Goal: Connect with others: Connect with others

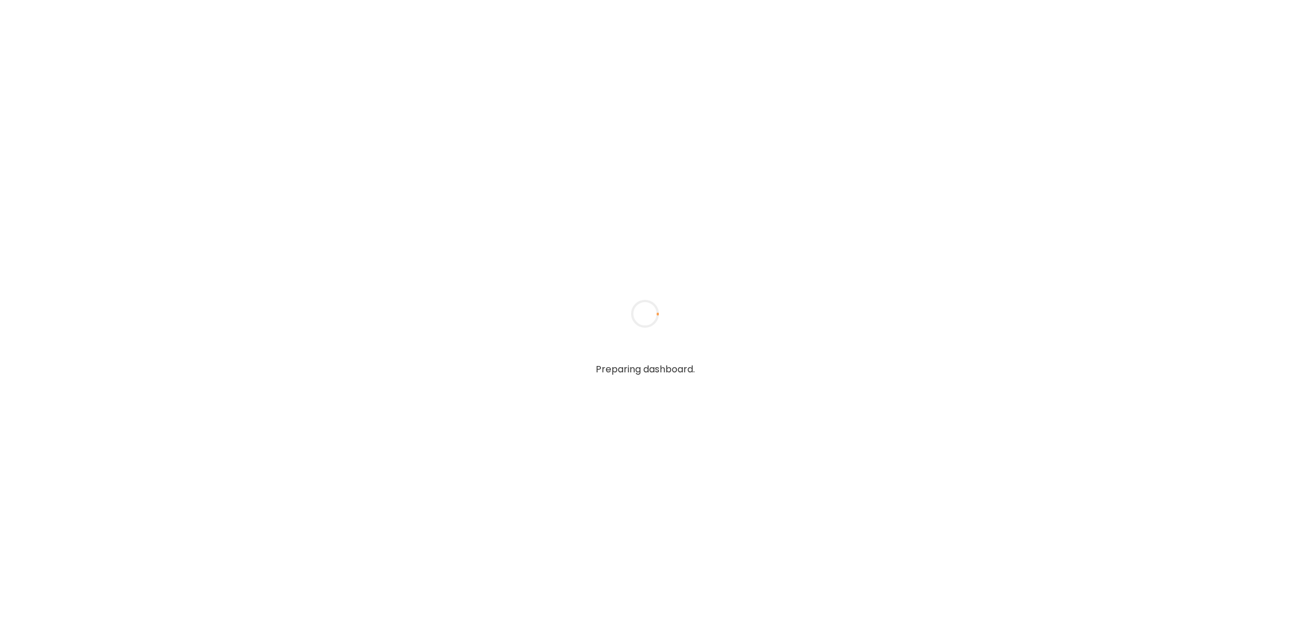
type textarea "**********"
type input "**********"
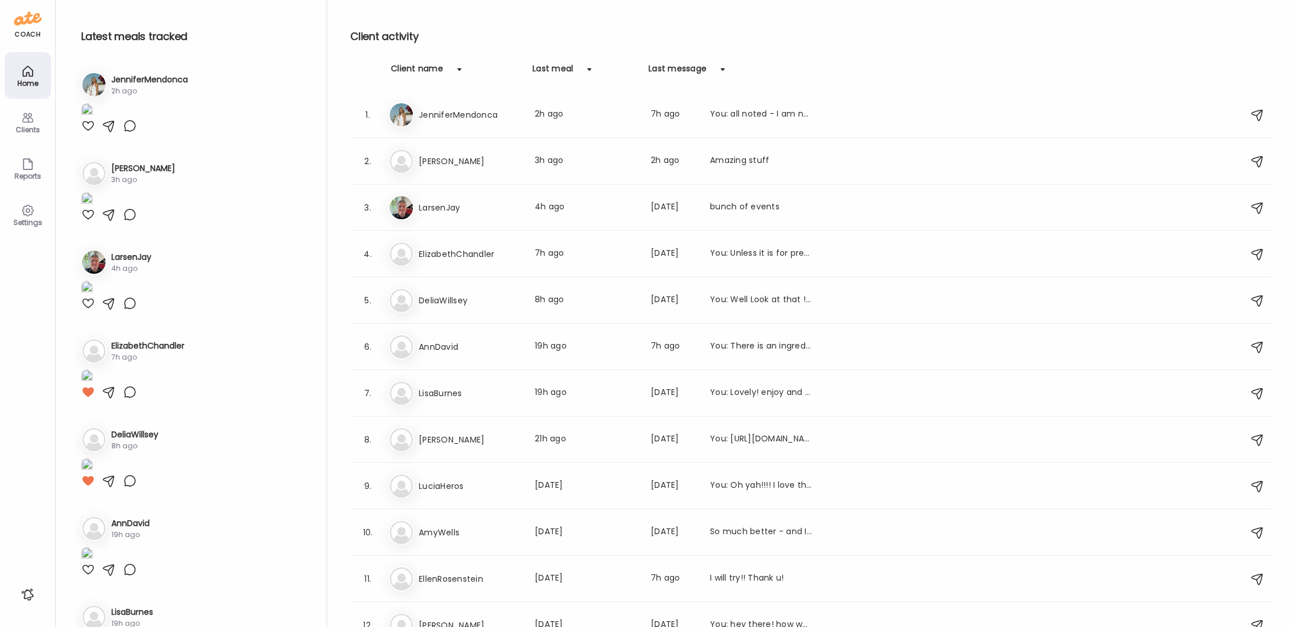
type input "**********"
click at [32, 124] on icon at bounding box center [28, 118] width 14 height 14
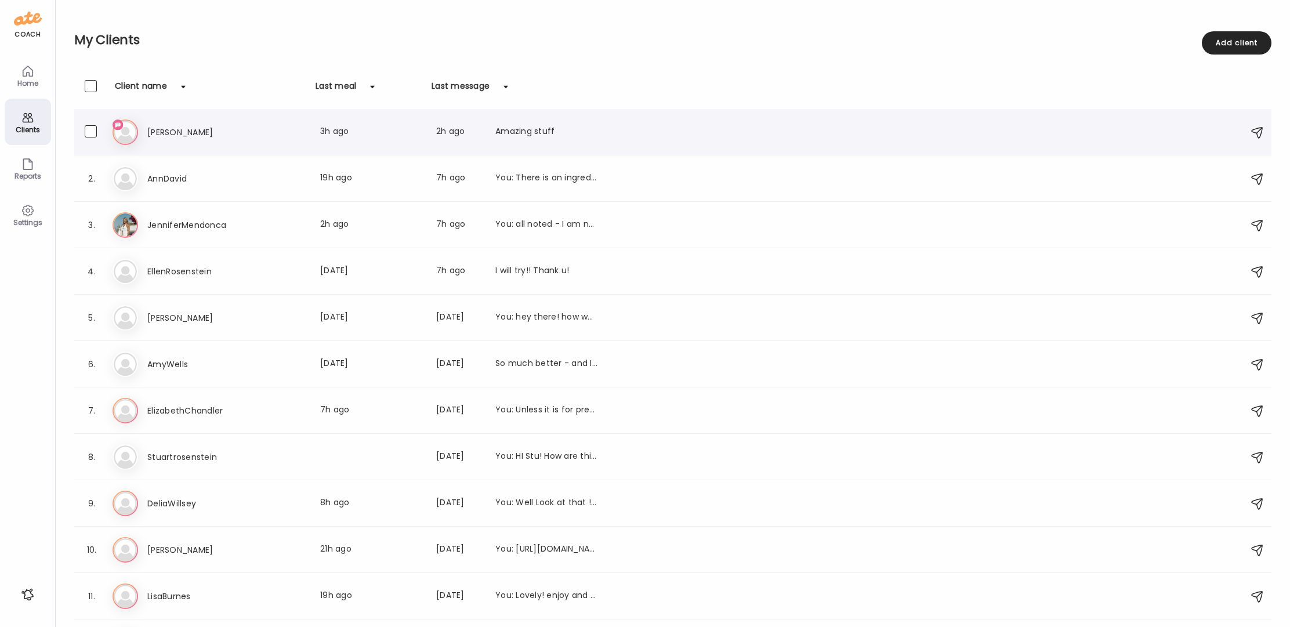
click at [179, 134] on h3 "[PERSON_NAME]" at bounding box center [198, 132] width 102 height 14
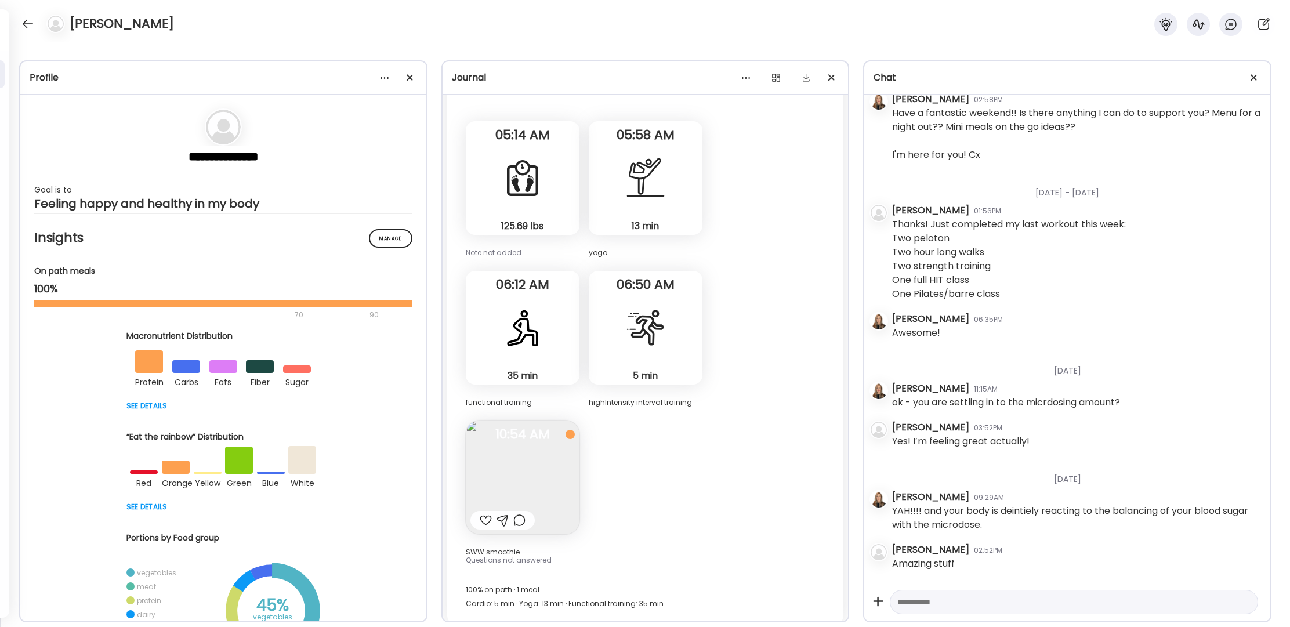
scroll to position [24148, 0]
click at [28, 26] on div at bounding box center [28, 24] width 19 height 19
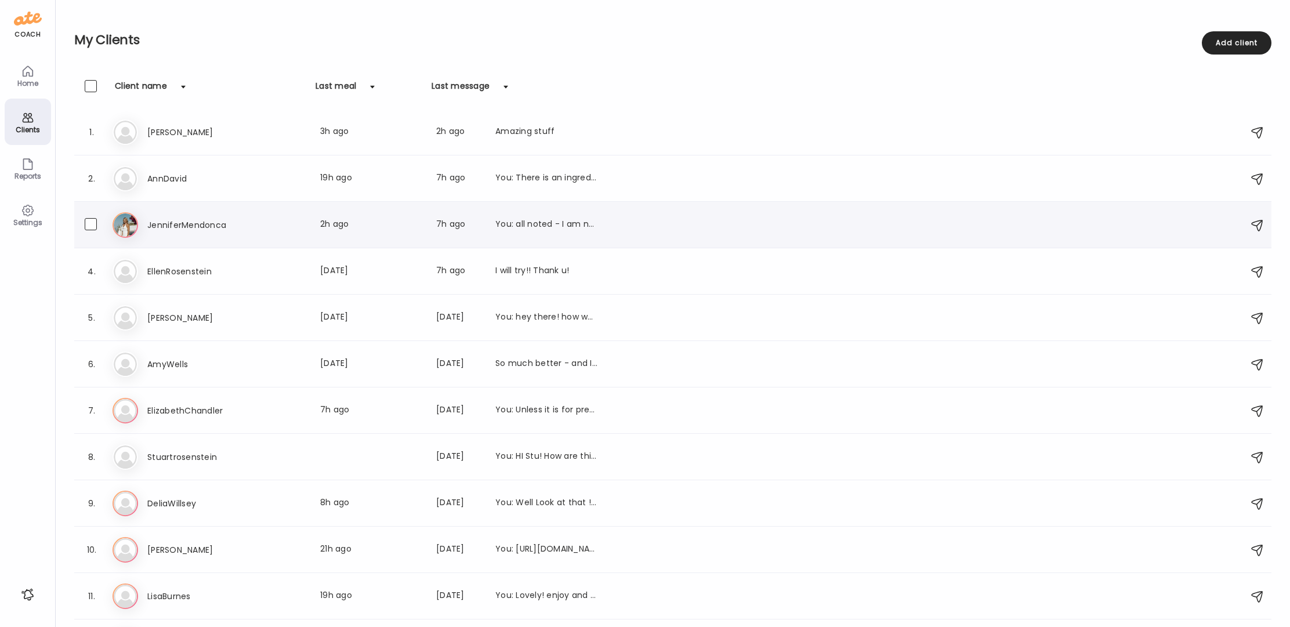
click at [170, 212] on div "3. Je JenniferMendonca Last meal: 2h ago Last message: 7h ago You: all noted - …" at bounding box center [672, 225] width 1197 height 46
click at [171, 226] on h3 "JenniferMendonca" at bounding box center [198, 225] width 102 height 14
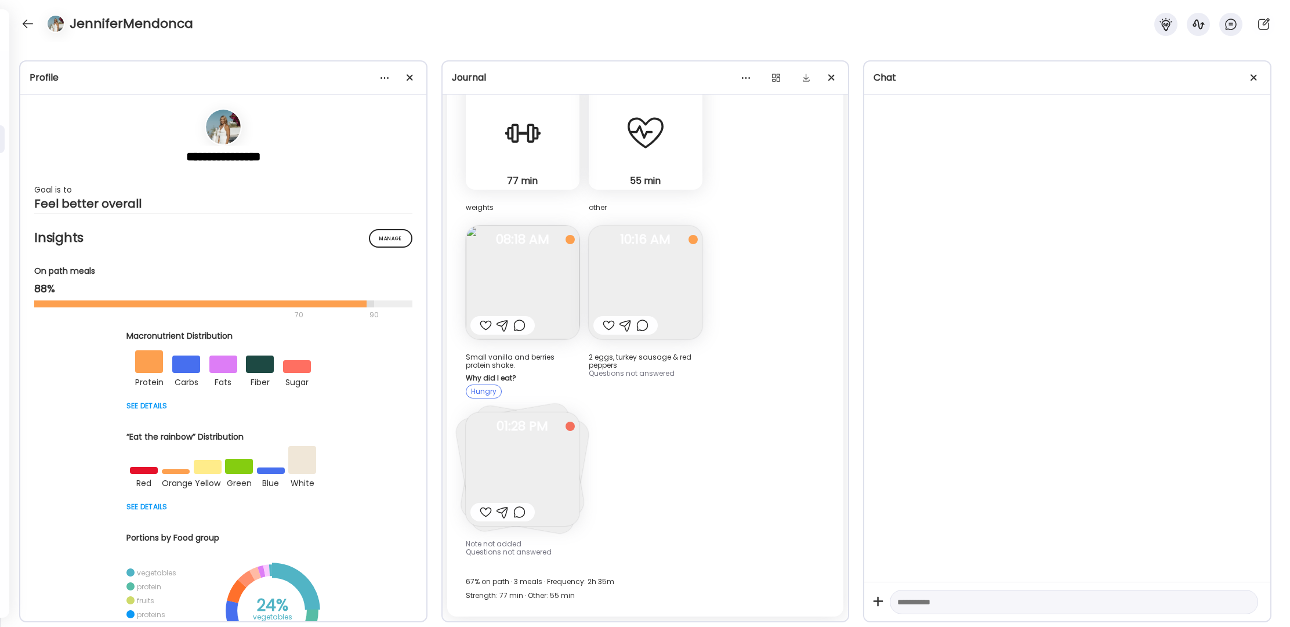
scroll to position [2040, 0]
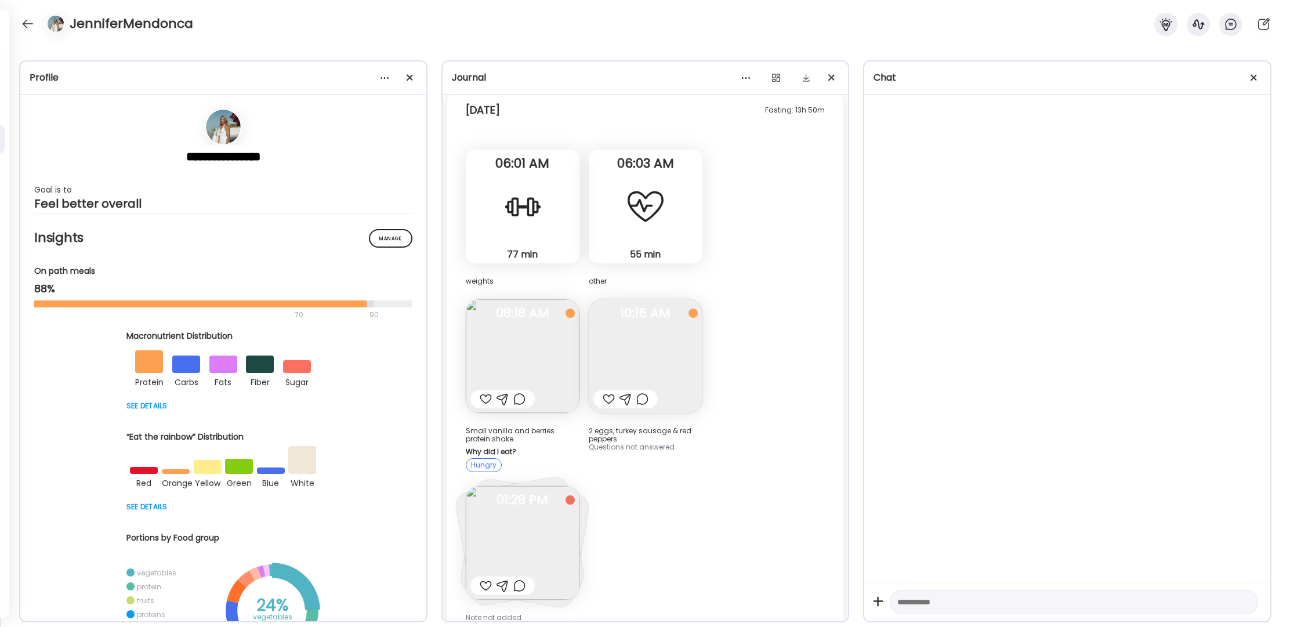
click at [523, 524] on img at bounding box center [523, 543] width 114 height 114
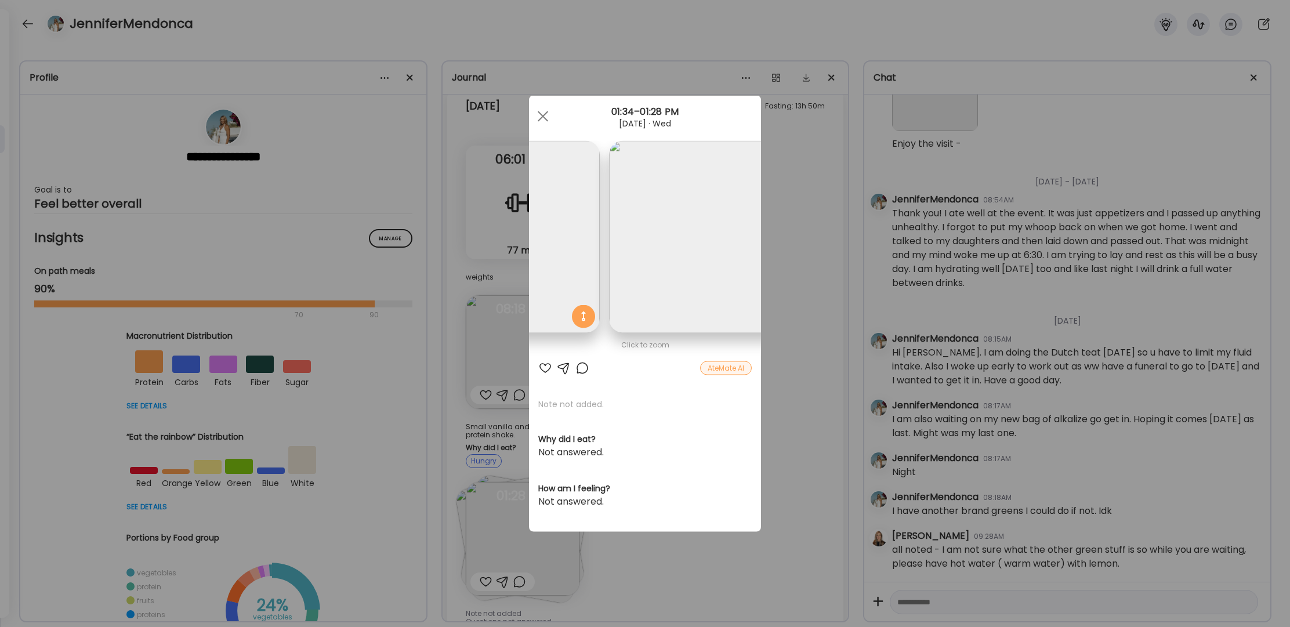
scroll to position [0, 388]
click at [548, 258] on img at bounding box center [452, 237] width 192 height 192
click at [548, 257] on img at bounding box center [452, 237] width 192 height 192
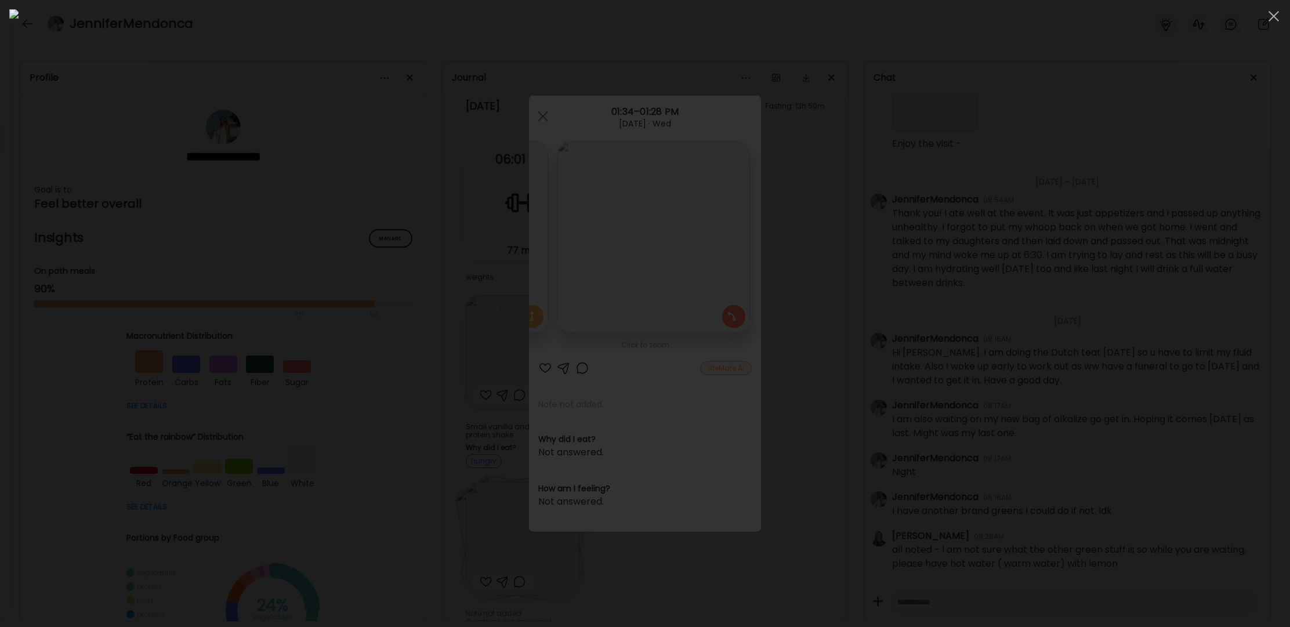
click at [586, 222] on img at bounding box center [645, 313] width 1272 height 609
click at [541, 118] on span at bounding box center [543, 116] width 10 height 10
click at [544, 146] on div "77 min Strength" at bounding box center [523, 203] width 114 height 114
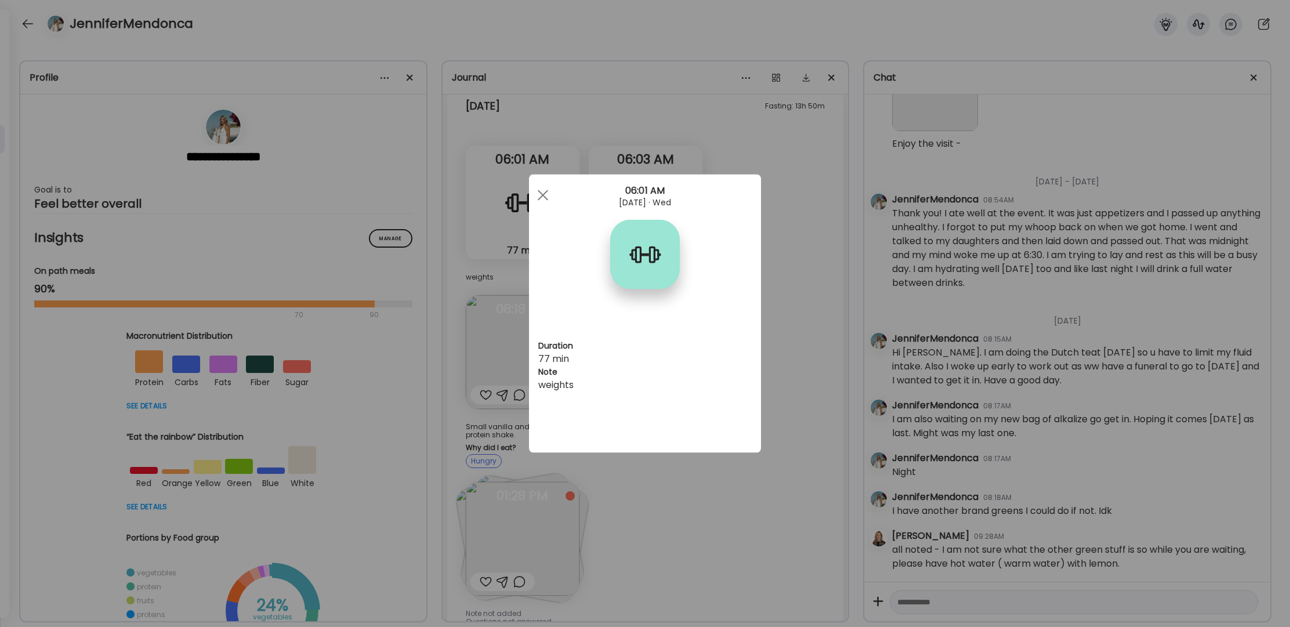
click at [542, 220] on section at bounding box center [645, 268] width 232 height 97
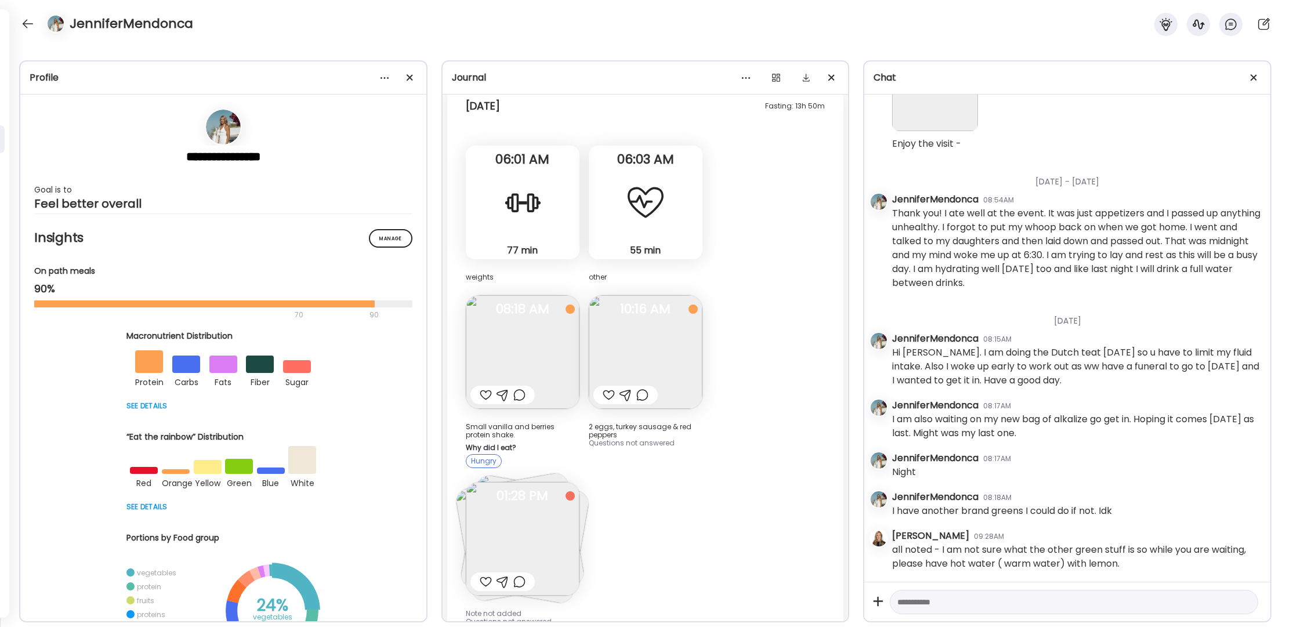
scroll to position [0, 197]
click at [542, 259] on div "weights" at bounding box center [523, 270] width 114 height 22
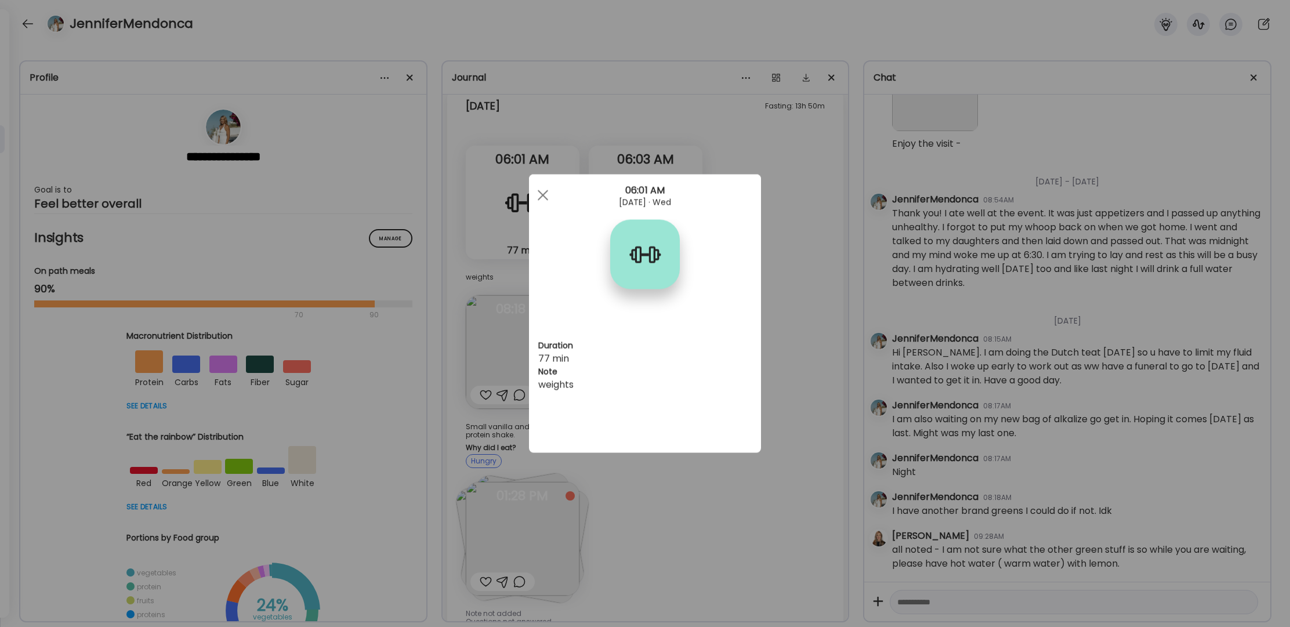
click at [543, 195] on span at bounding box center [543, 195] width 10 height 10
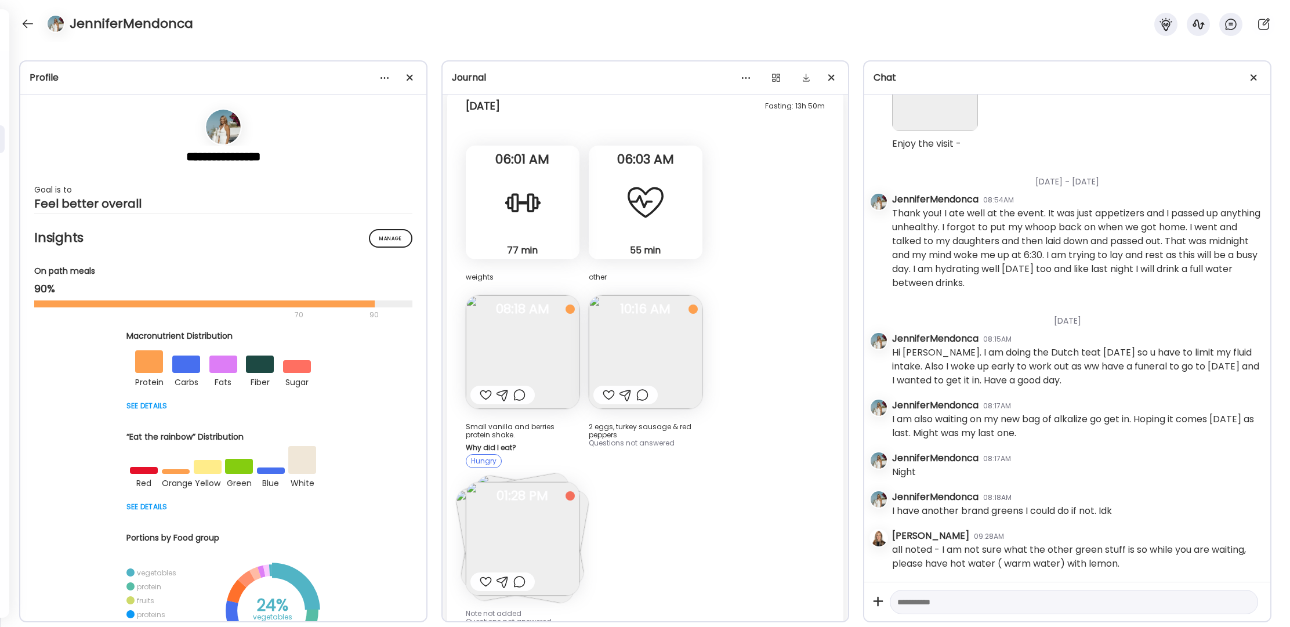
click at [527, 482] on img at bounding box center [523, 539] width 114 height 114
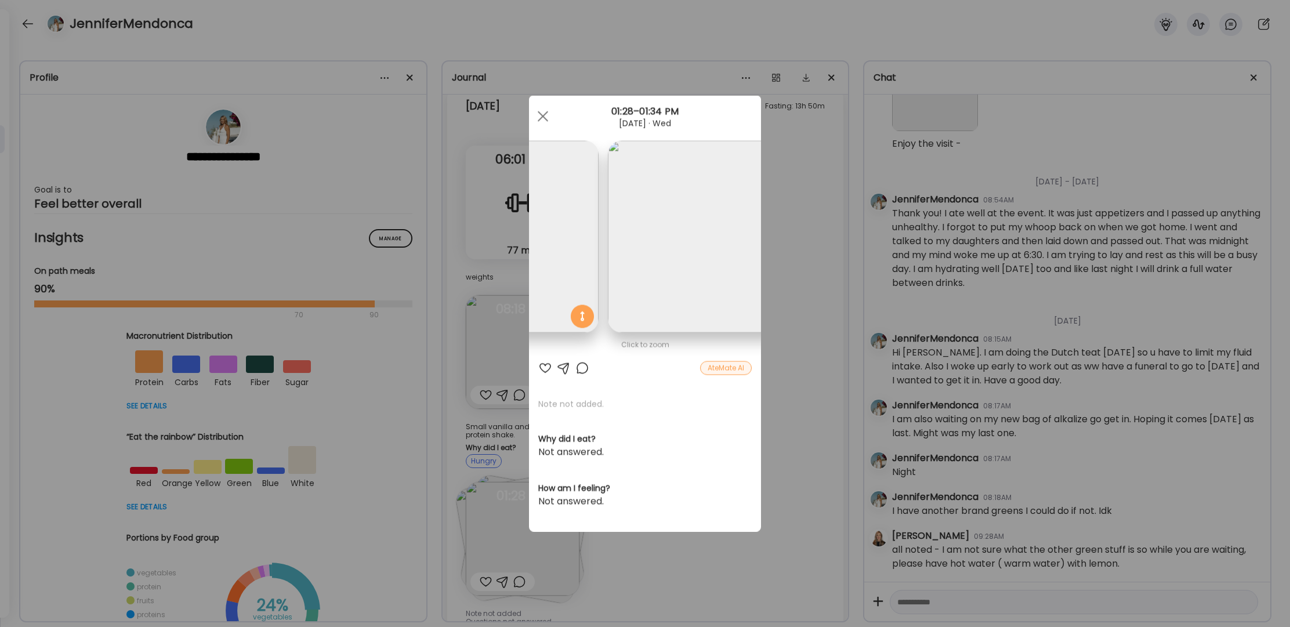
scroll to position [0, 390]
click at [560, 369] on div at bounding box center [564, 368] width 14 height 14
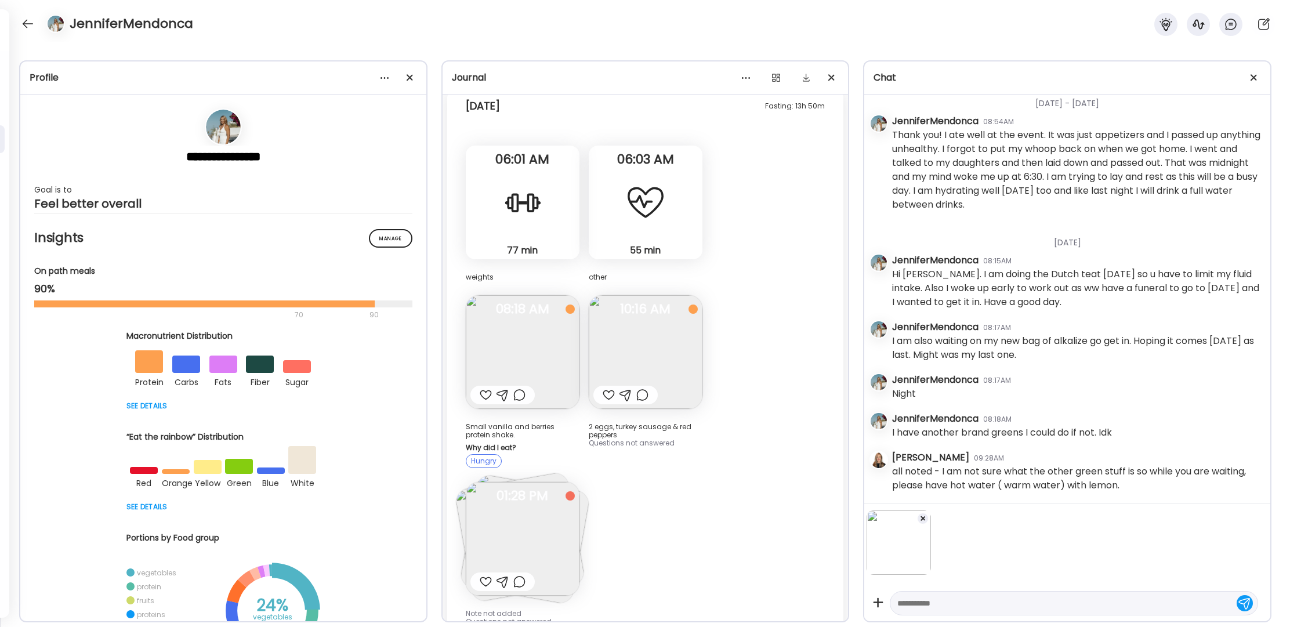
click at [926, 604] on textarea at bounding box center [1063, 603] width 332 height 14
click at [555, 482] on img at bounding box center [523, 539] width 114 height 114
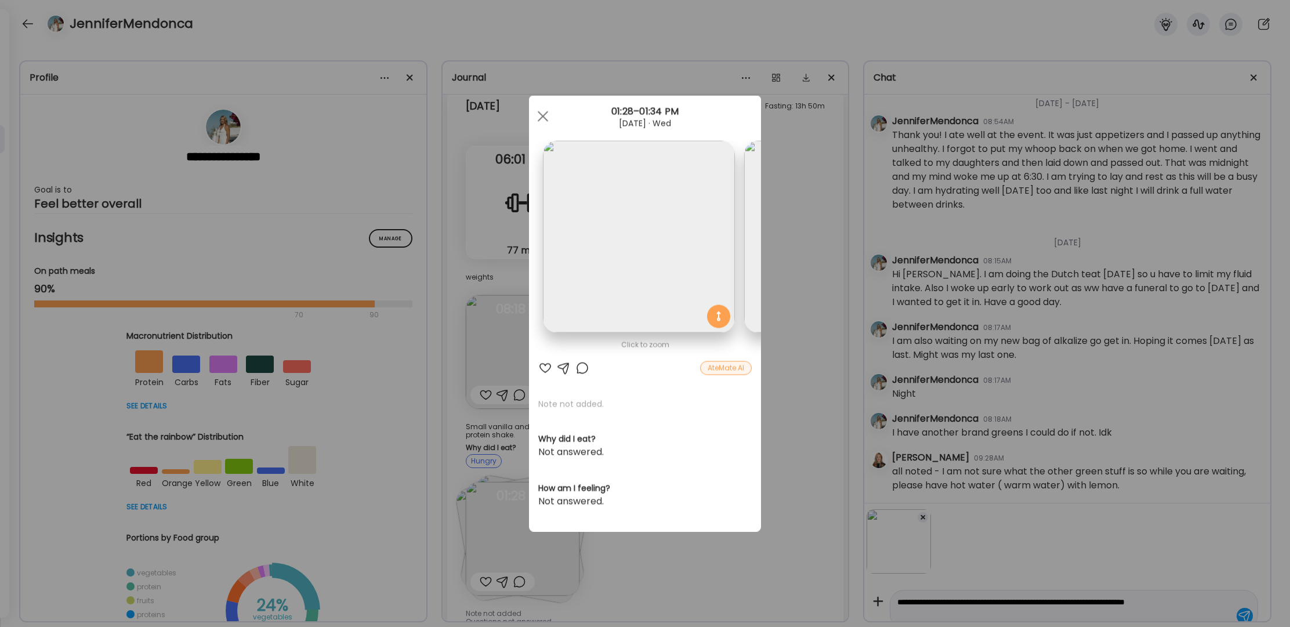
scroll to position [15, 0]
click at [1138, 589] on div "Ate Coach Dashboard Wahoo! It’s official Take a moment to set up your Coach Pro…" at bounding box center [645, 313] width 1290 height 627
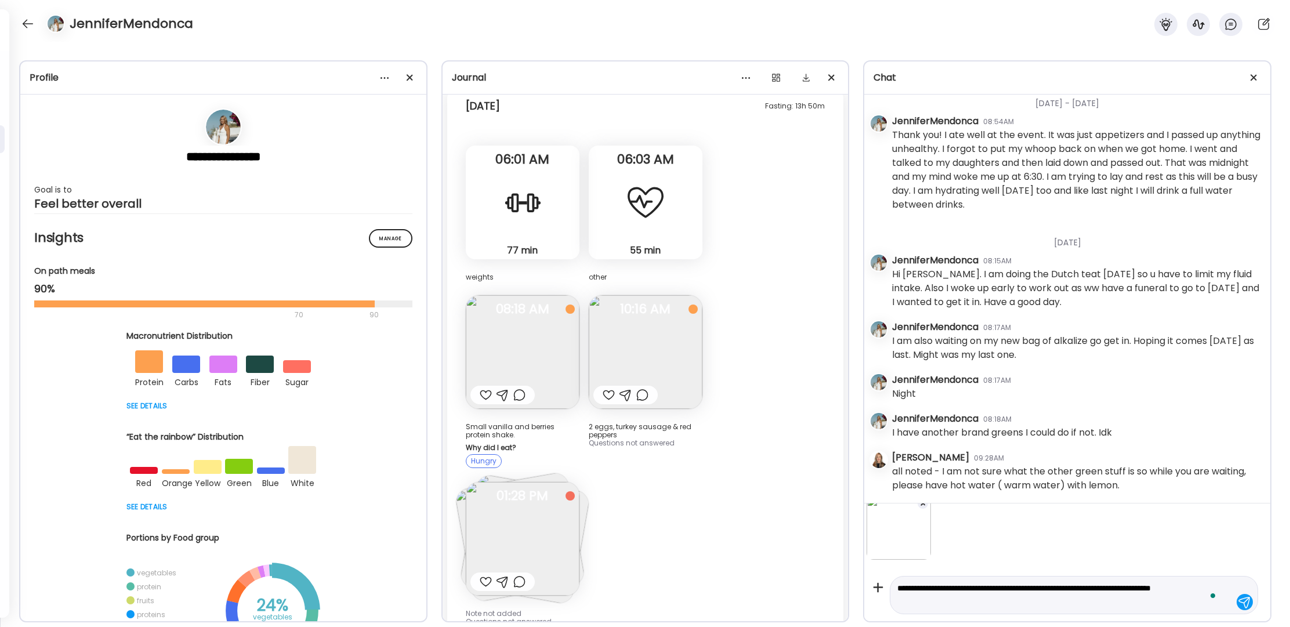
drag, startPoint x: 1137, startPoint y: 588, endPoint x: 1106, endPoint y: 589, distance: 31.3
click at [1106, 589] on textarea "**********" at bounding box center [1063, 595] width 332 height 28
drag, startPoint x: 1181, startPoint y: 589, endPoint x: 1167, endPoint y: 589, distance: 13.4
click at [1167, 589] on textarea "**********" at bounding box center [1063, 595] width 332 height 28
click at [1012, 608] on textarea "**********" at bounding box center [1063, 595] width 332 height 28
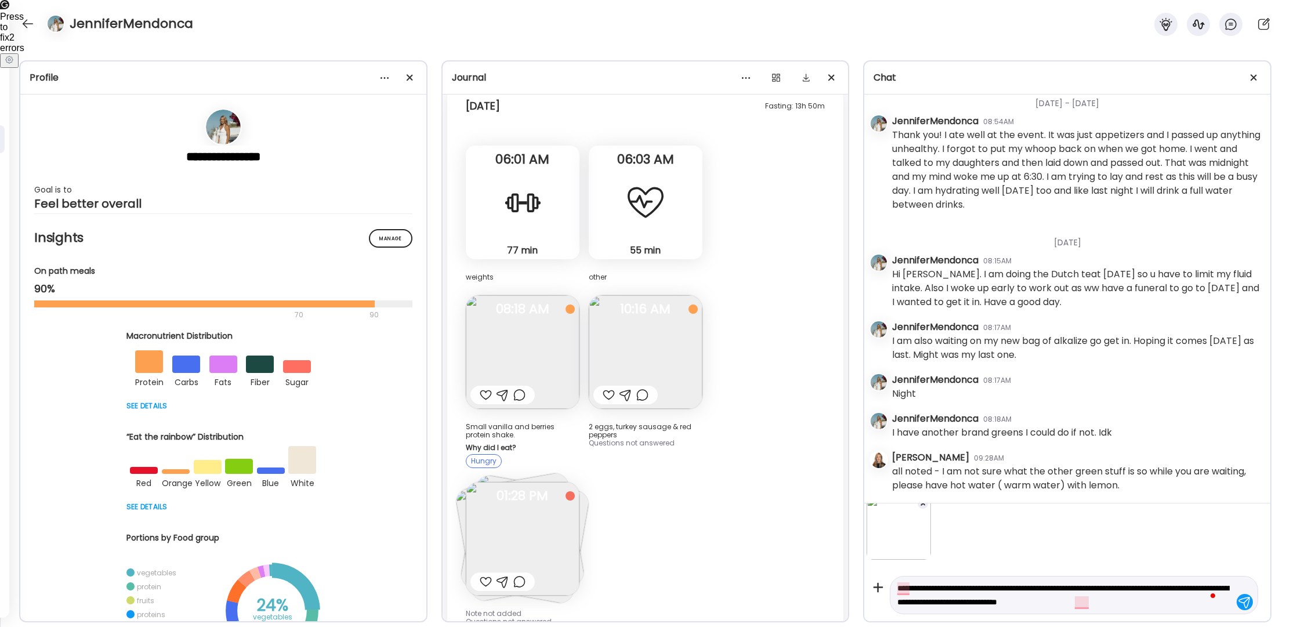
type textarea "**********"
click at [1239, 604] on div at bounding box center [1245, 602] width 16 height 16
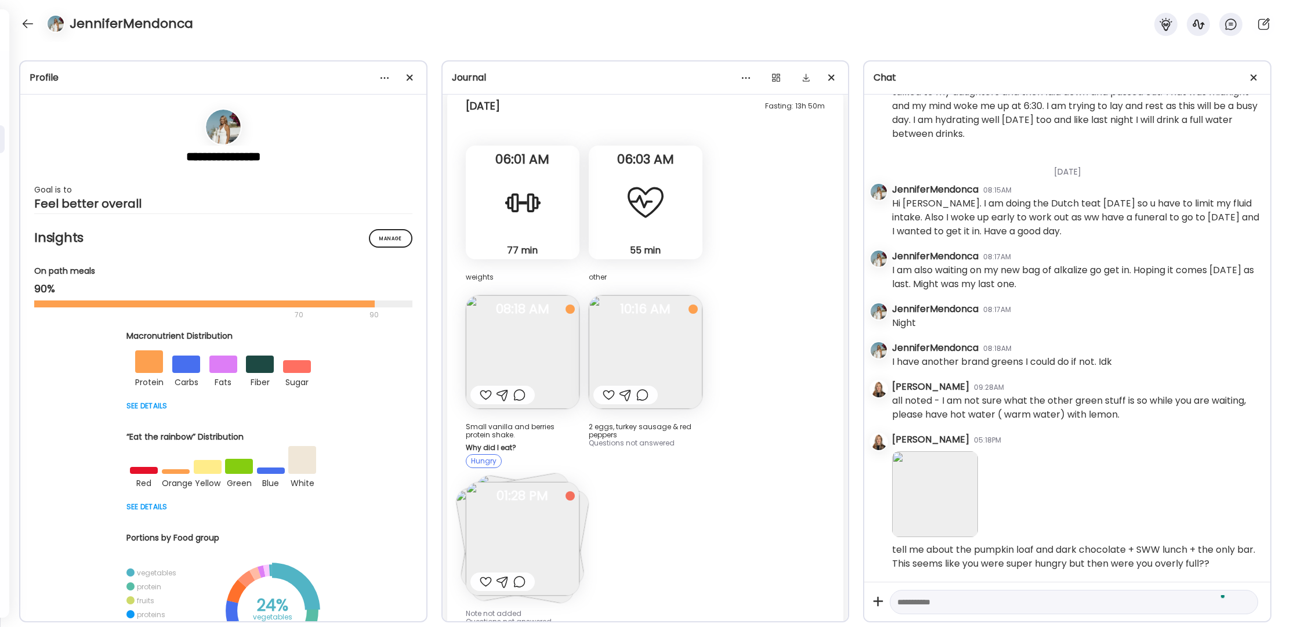
scroll to position [5807, 0]
click at [608, 388] on div at bounding box center [609, 395] width 12 height 14
click at [535, 303] on img at bounding box center [523, 352] width 114 height 114
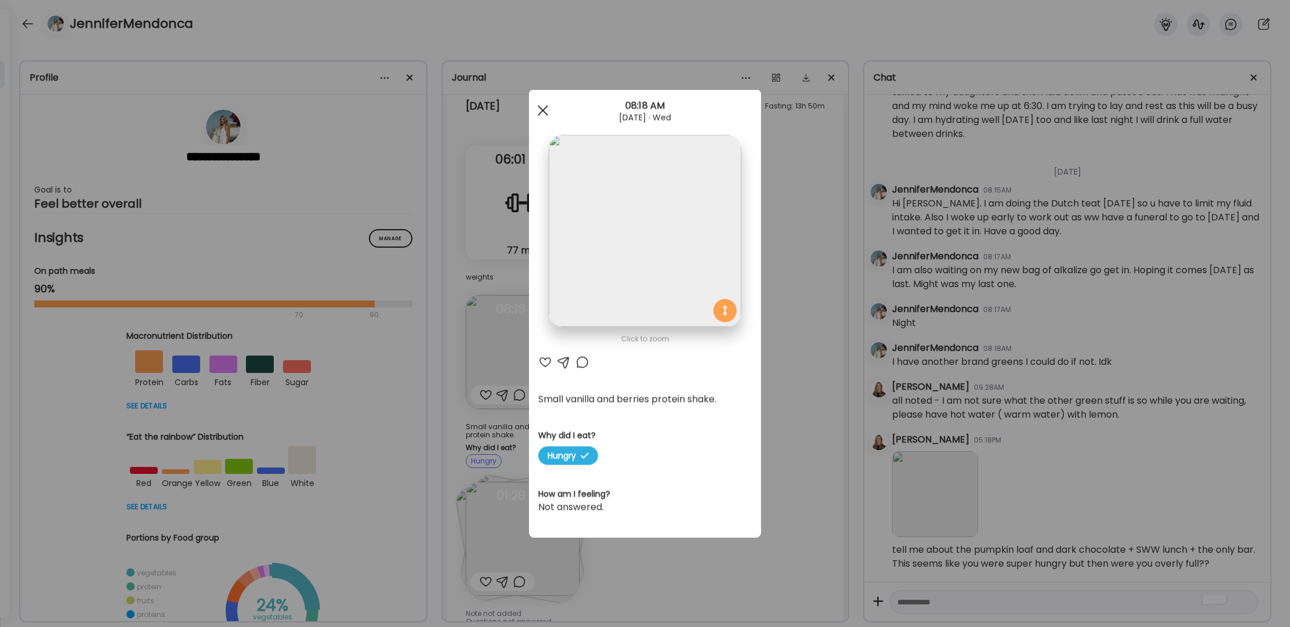
click at [543, 113] on div at bounding box center [542, 110] width 23 height 23
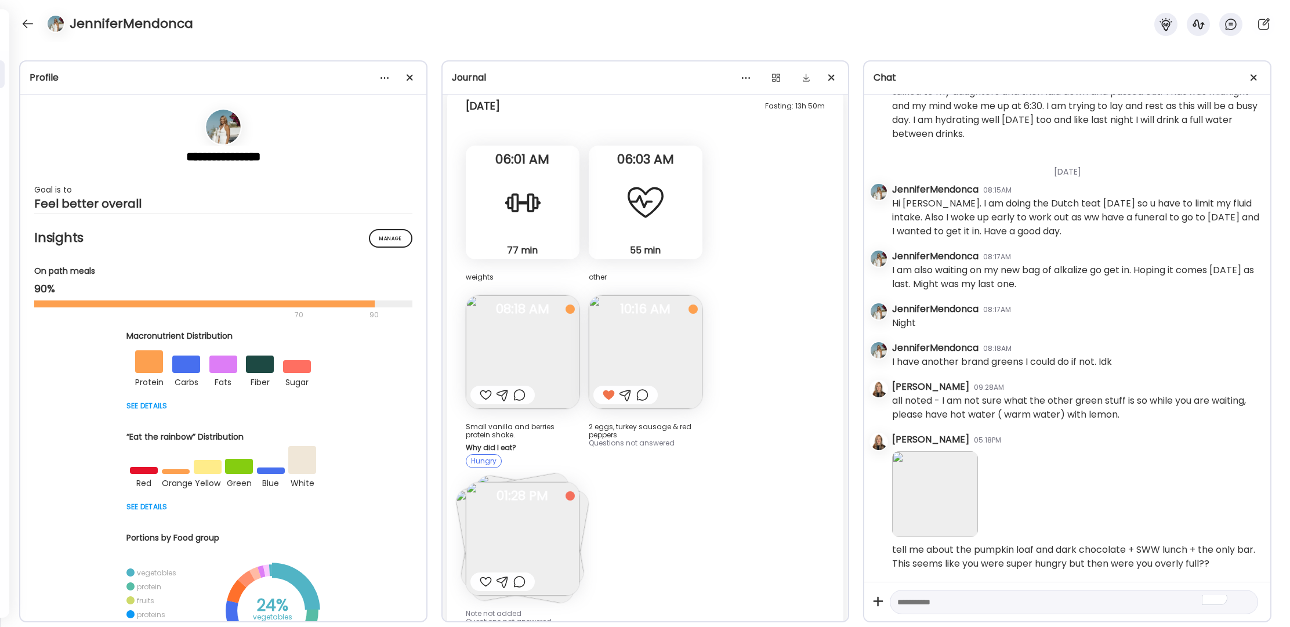
click at [486, 388] on div at bounding box center [486, 395] width 12 height 14
drag, startPoint x: 12, startPoint y: 20, endPoint x: 25, endPoint y: 22, distance: 13.5
click at [17, 21] on div "JenniferMendonca" at bounding box center [645, 21] width 1290 height 42
click at [25, 22] on div at bounding box center [28, 24] width 19 height 19
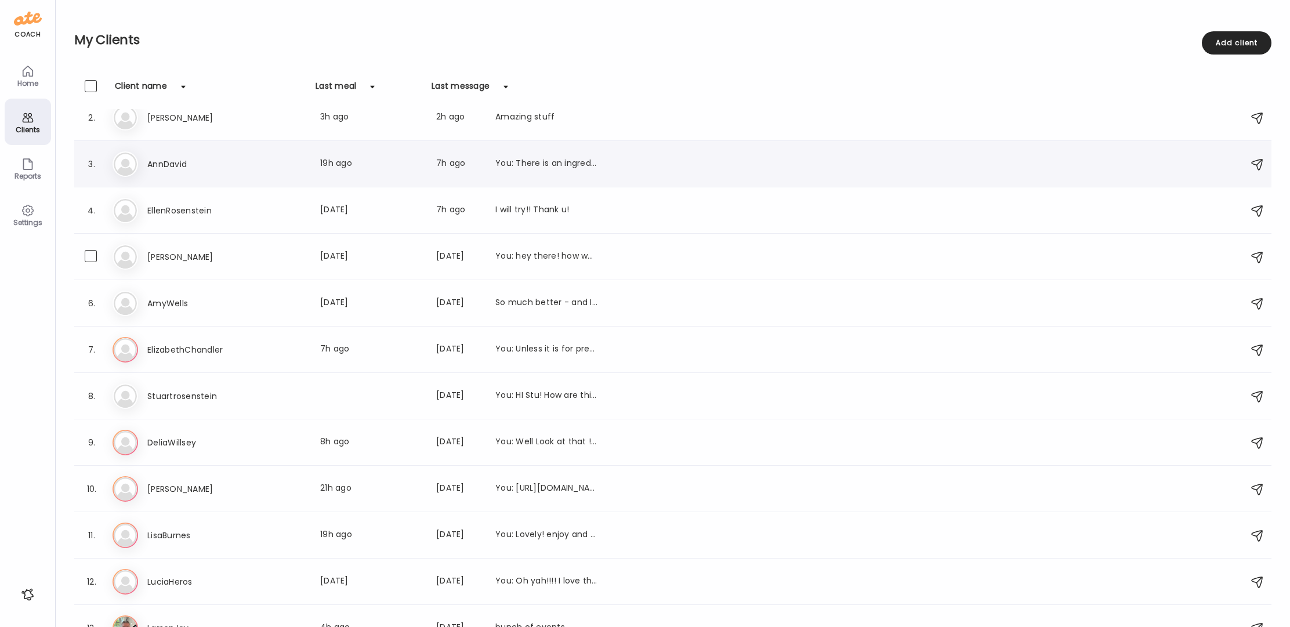
scroll to position [84, 0]
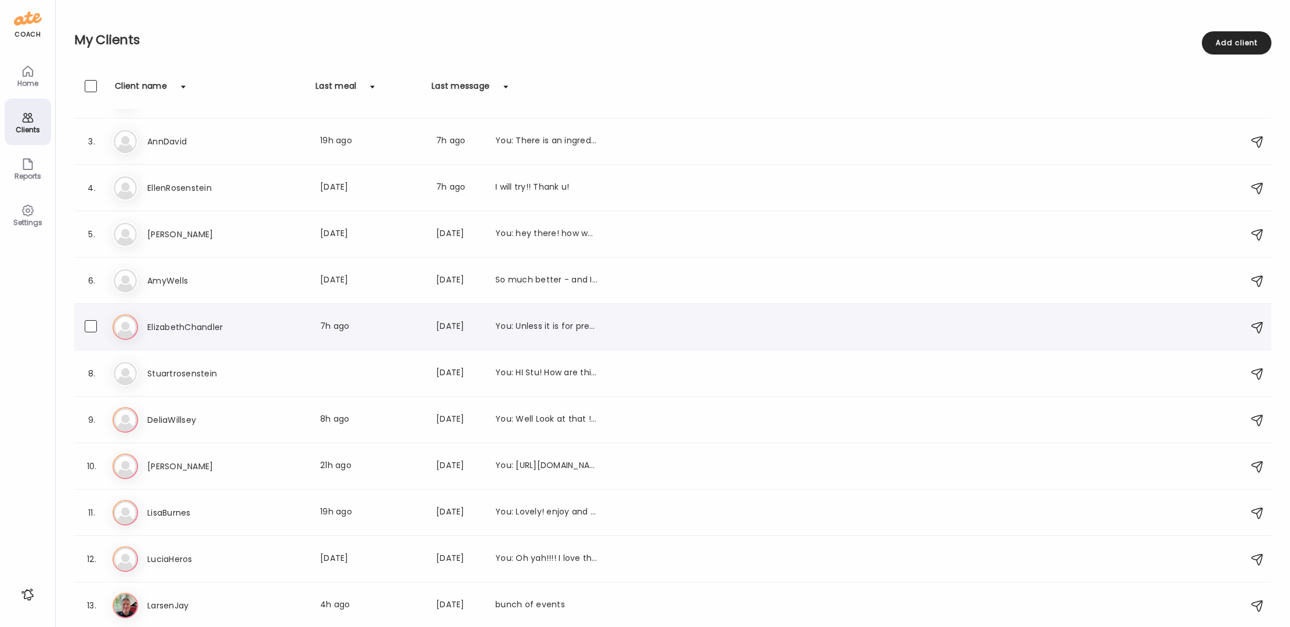
click at [171, 325] on h3 "ElizabethChandler" at bounding box center [198, 327] width 102 height 14
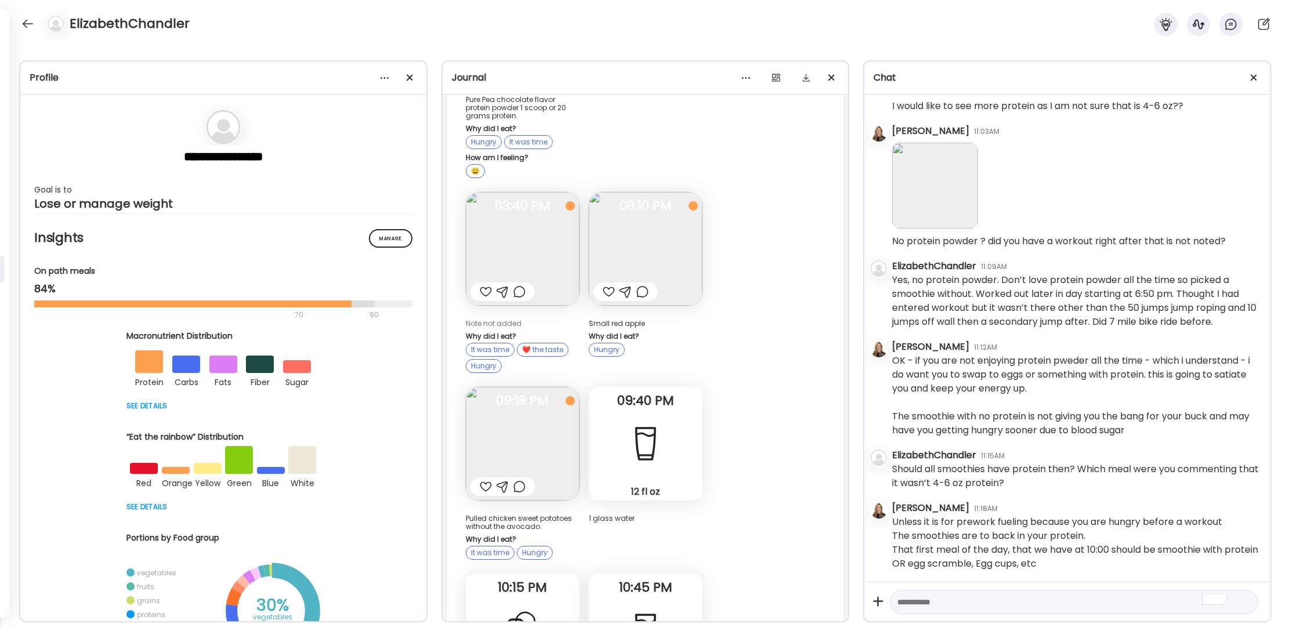
scroll to position [6999, 0]
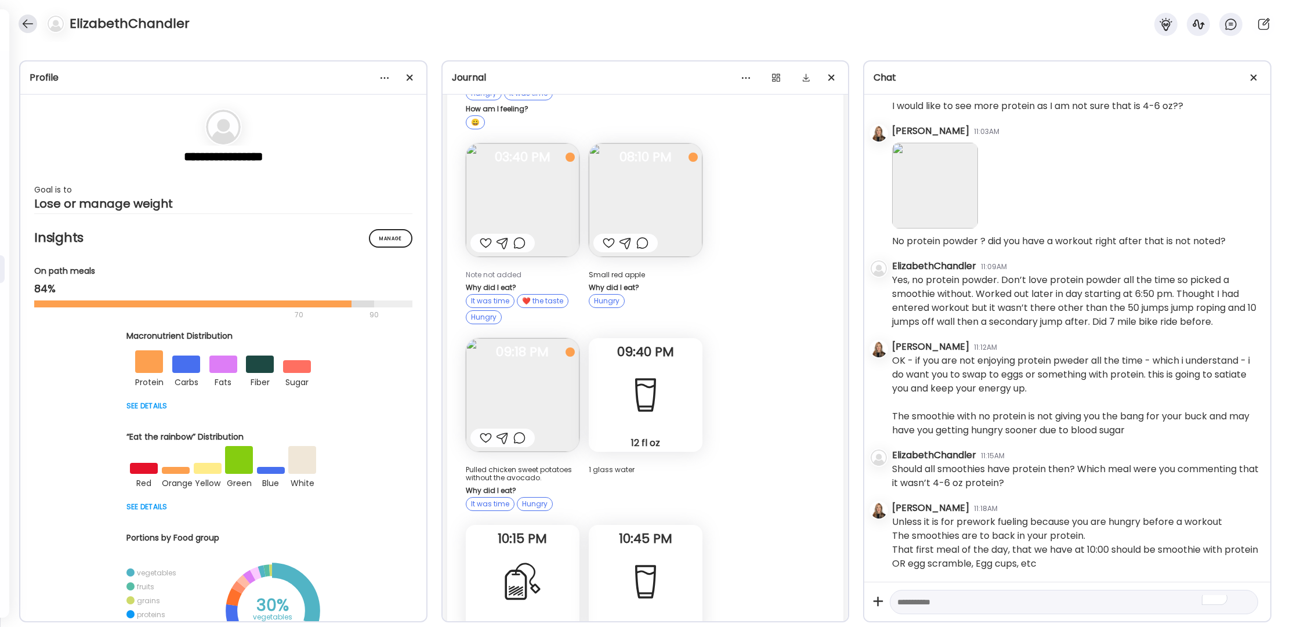
click at [31, 22] on div at bounding box center [28, 24] width 19 height 19
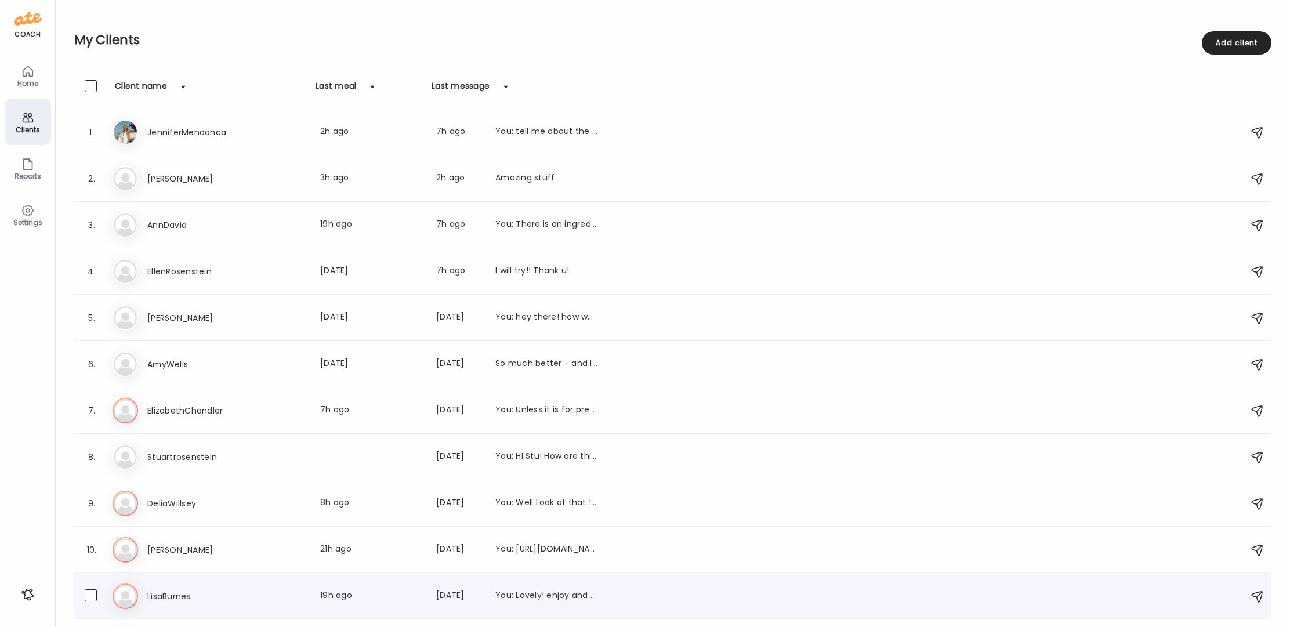
click at [167, 595] on h3 "LisaBurnes" at bounding box center [198, 596] width 102 height 14
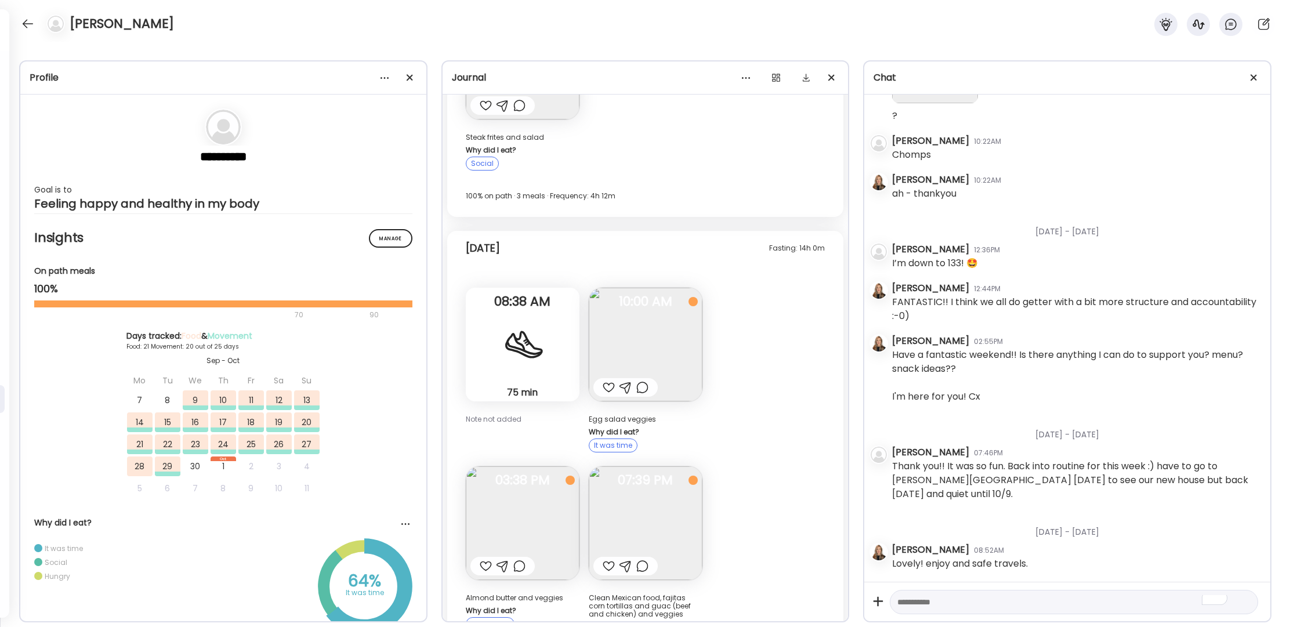
scroll to position [18595, 0]
click at [610, 561] on div at bounding box center [609, 568] width 12 height 14
click at [484, 561] on div at bounding box center [486, 568] width 12 height 14
click at [610, 382] on div at bounding box center [609, 389] width 12 height 14
click at [637, 468] on img at bounding box center [646, 525] width 114 height 114
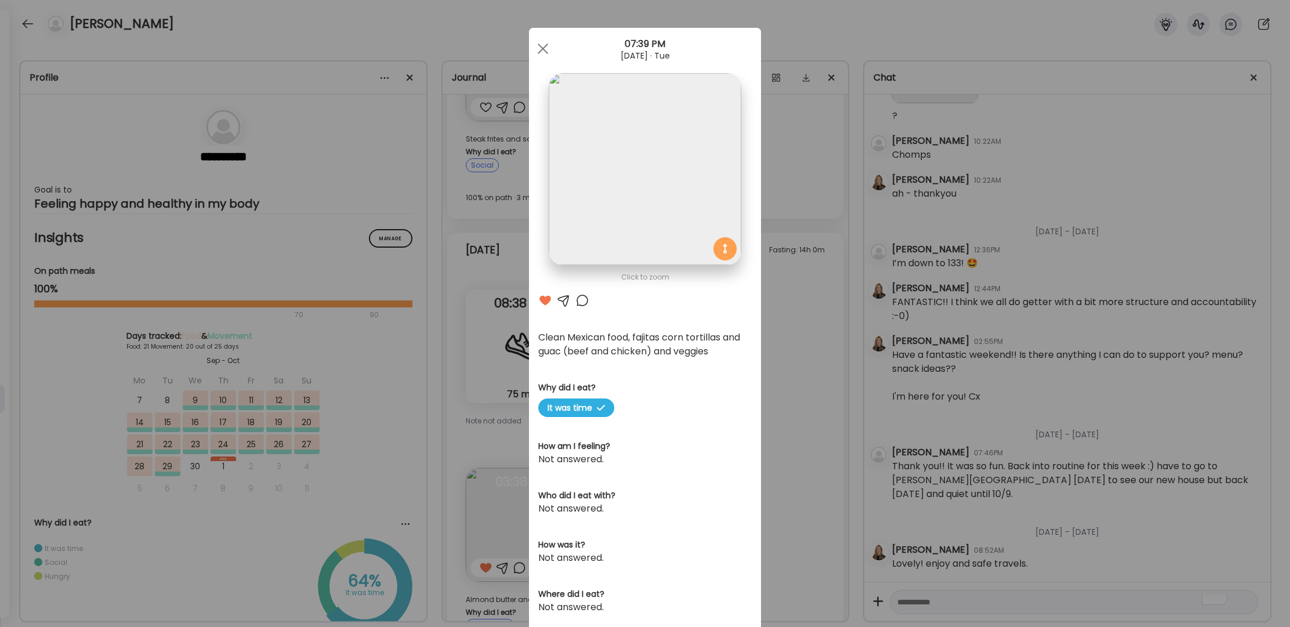
click at [541, 48] on div at bounding box center [542, 48] width 23 height 23
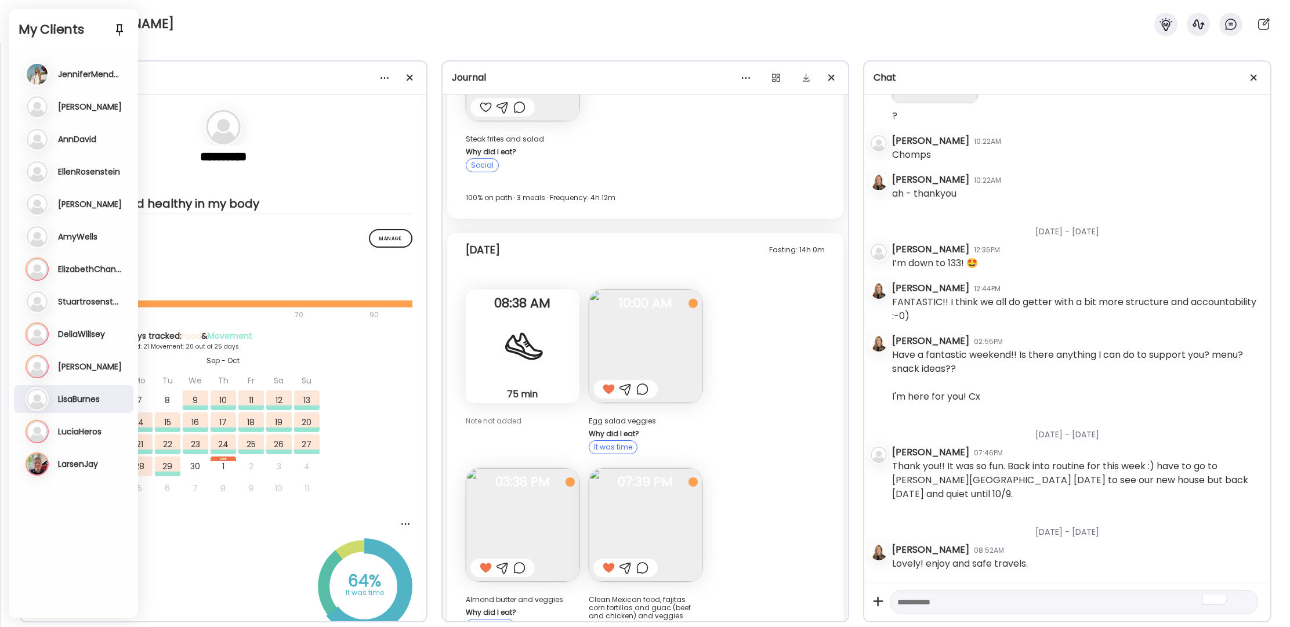
click at [75, 365] on h3 "[PERSON_NAME]" at bounding box center [90, 366] width 64 height 10
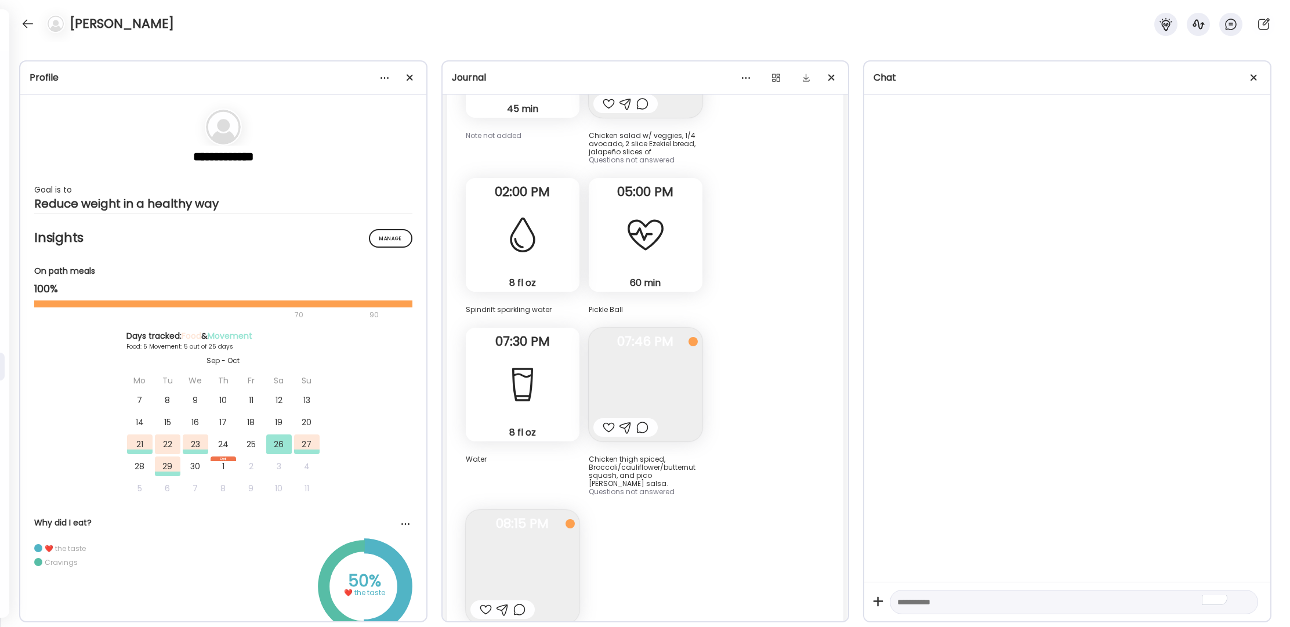
scroll to position [3040, 0]
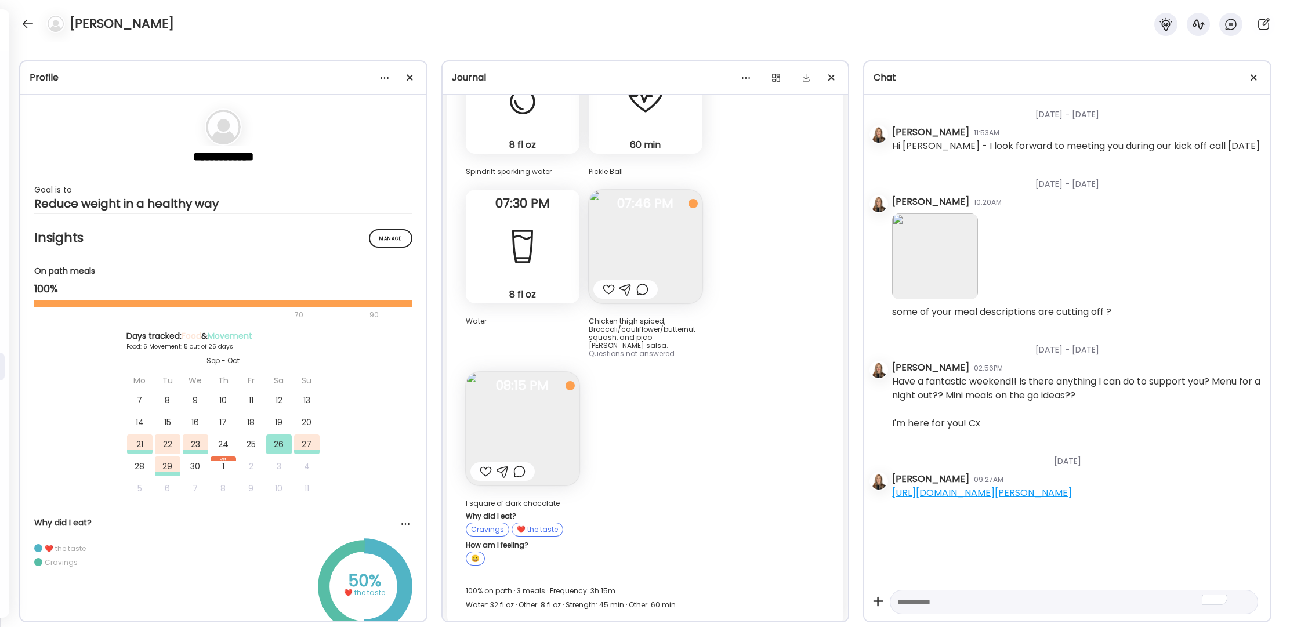
click at [524, 440] on img at bounding box center [523, 429] width 114 height 114
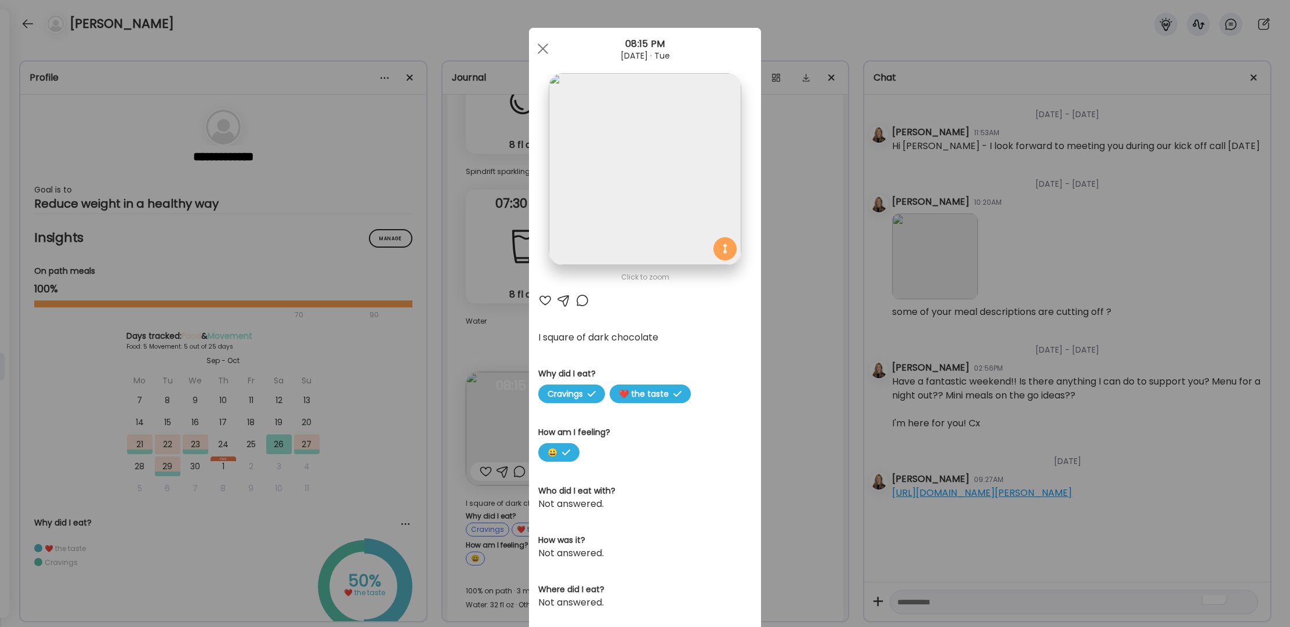
click at [543, 302] on div at bounding box center [545, 301] width 14 height 14
click at [538, 52] on div at bounding box center [542, 48] width 23 height 23
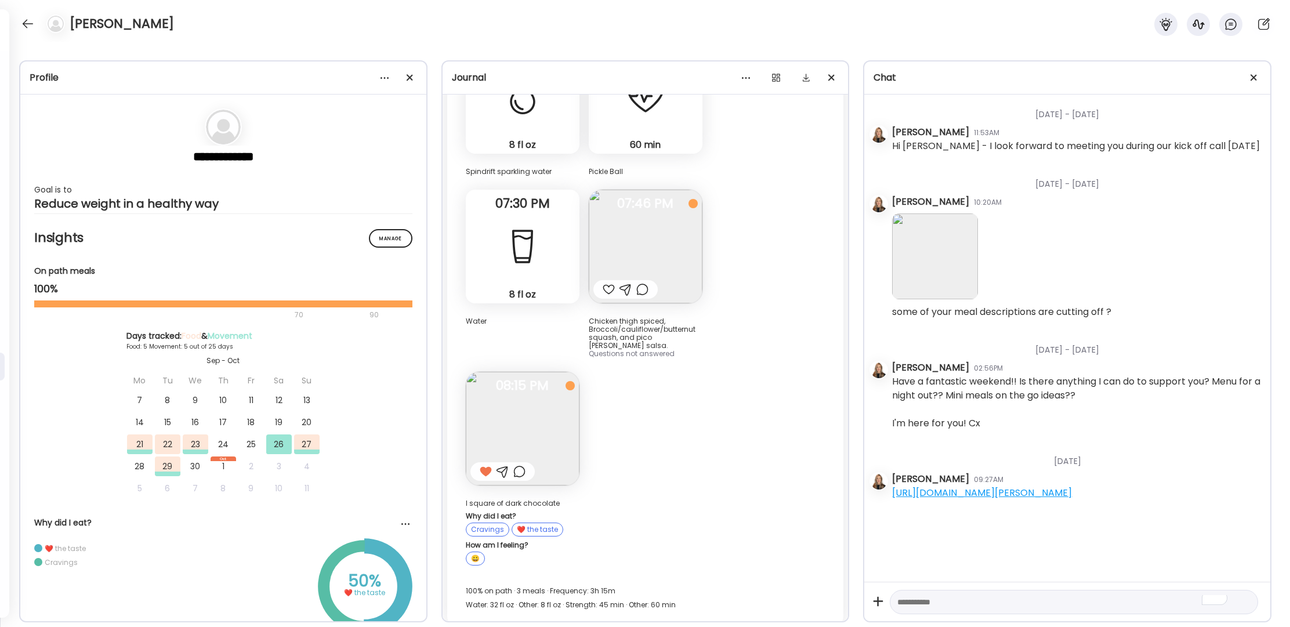
click at [607, 289] on div at bounding box center [609, 290] width 12 height 14
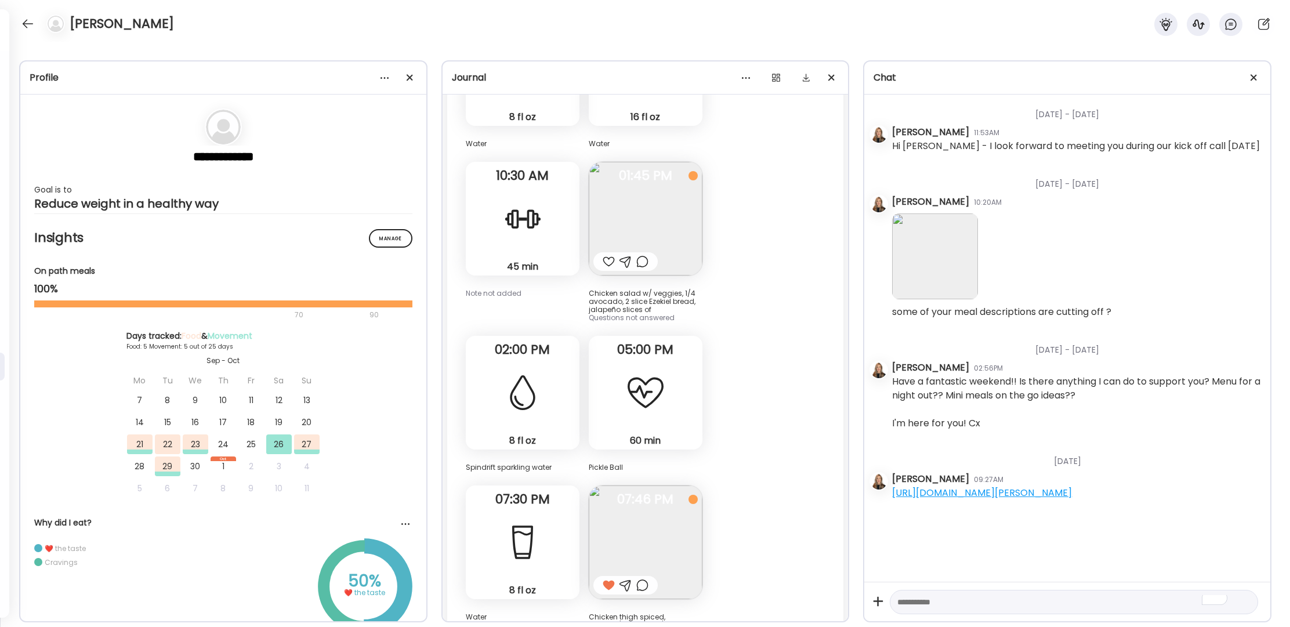
scroll to position [2736, 0]
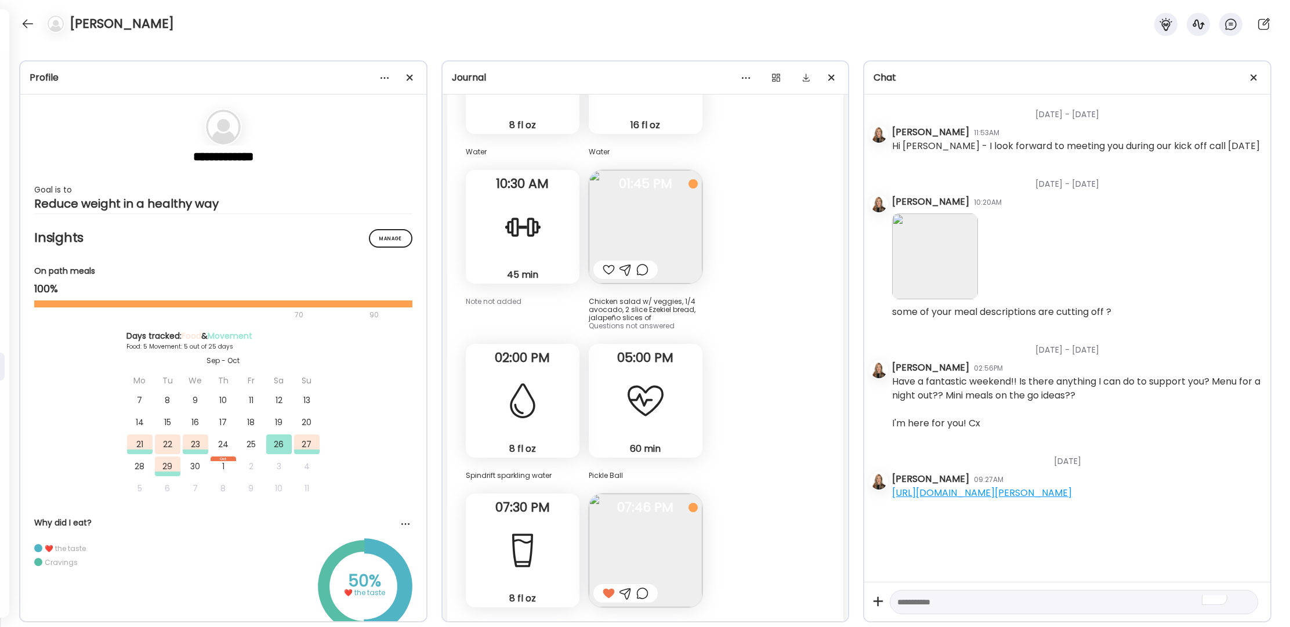
click at [662, 221] on img at bounding box center [646, 227] width 114 height 114
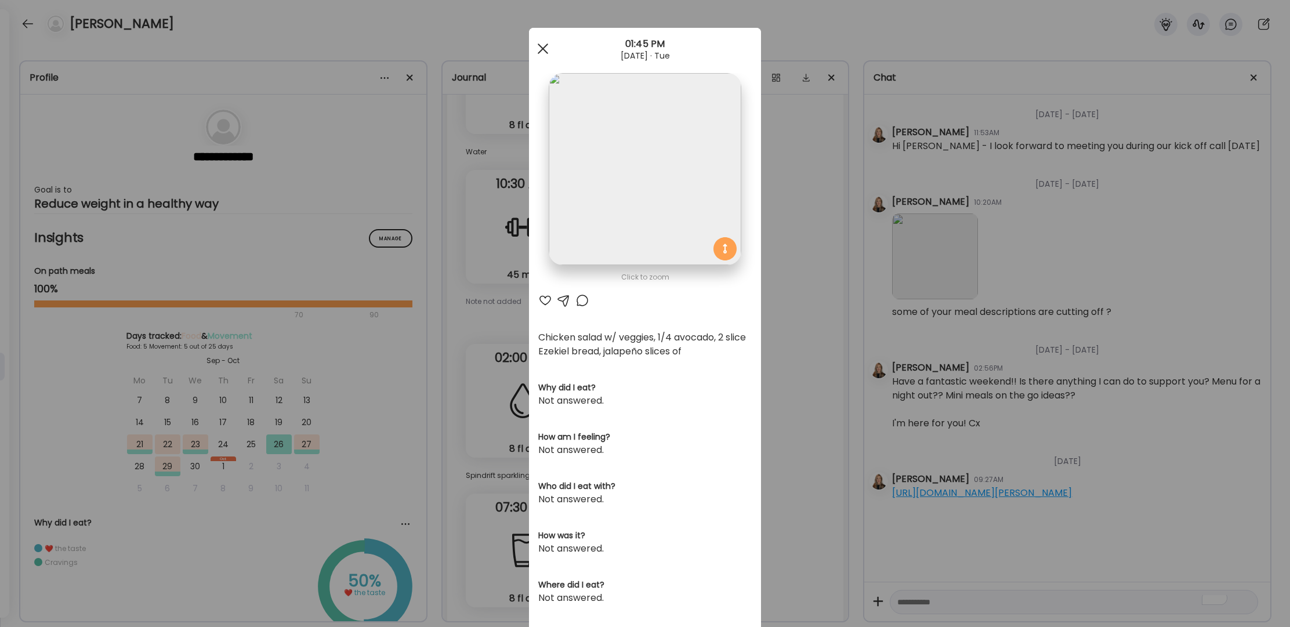
click at [540, 46] on span at bounding box center [543, 49] width 10 height 10
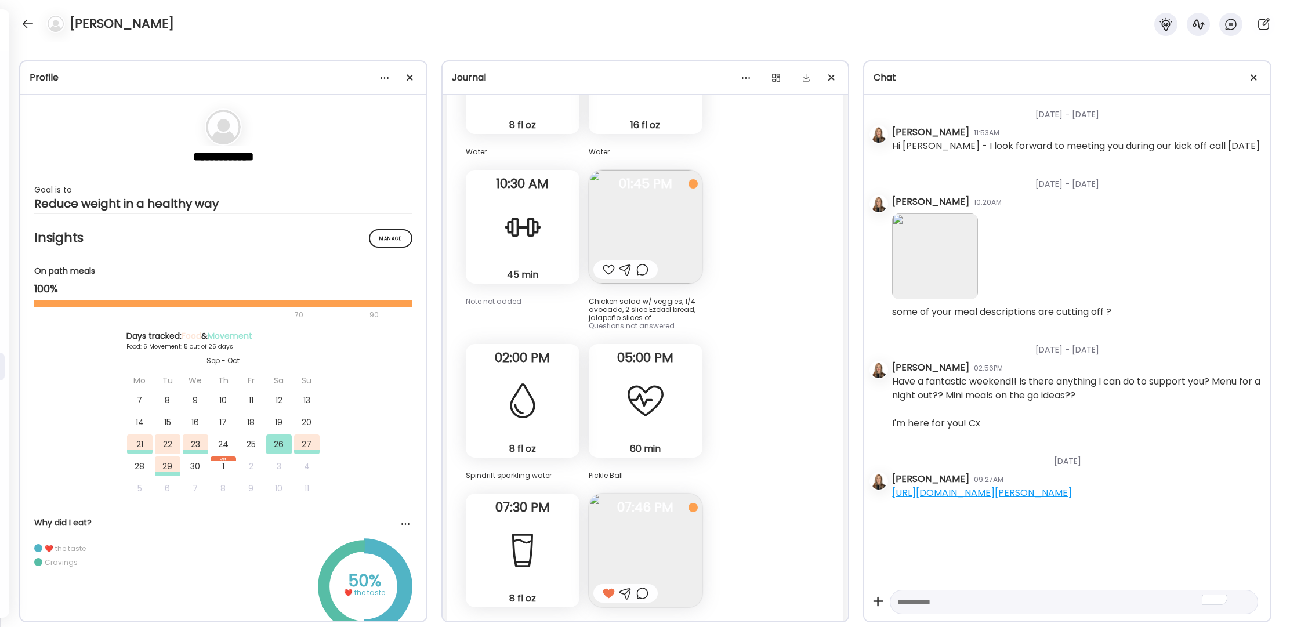
click at [631, 240] on img at bounding box center [646, 227] width 114 height 114
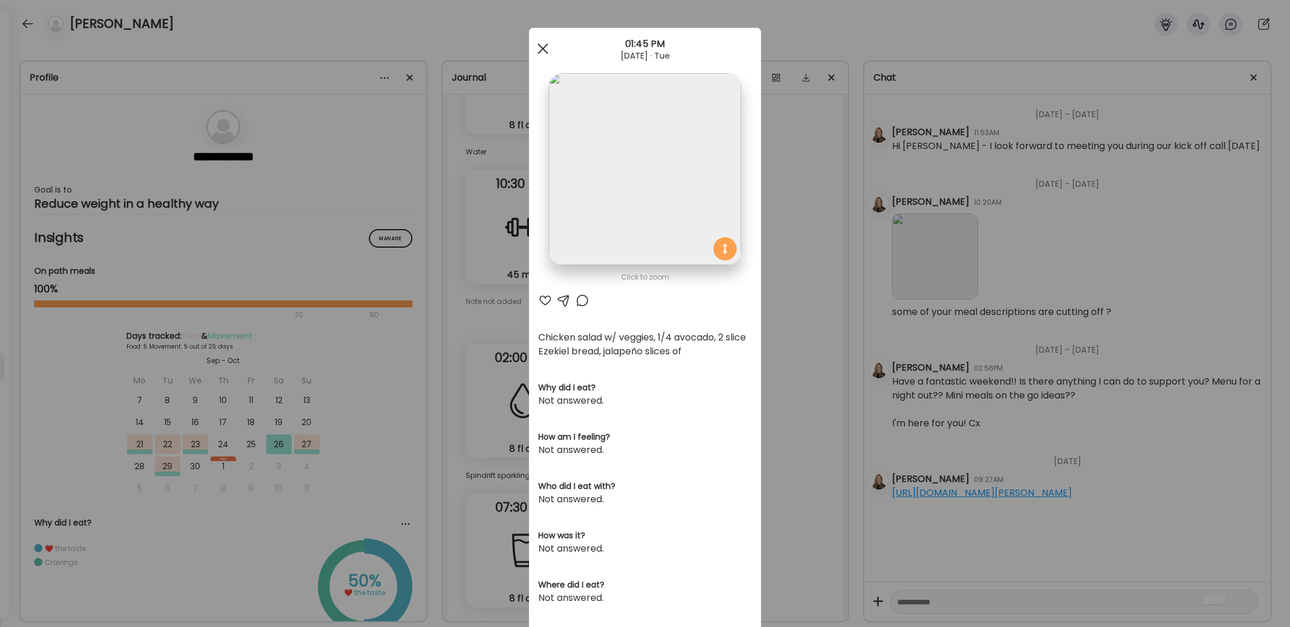
click at [538, 45] on div at bounding box center [542, 48] width 23 height 23
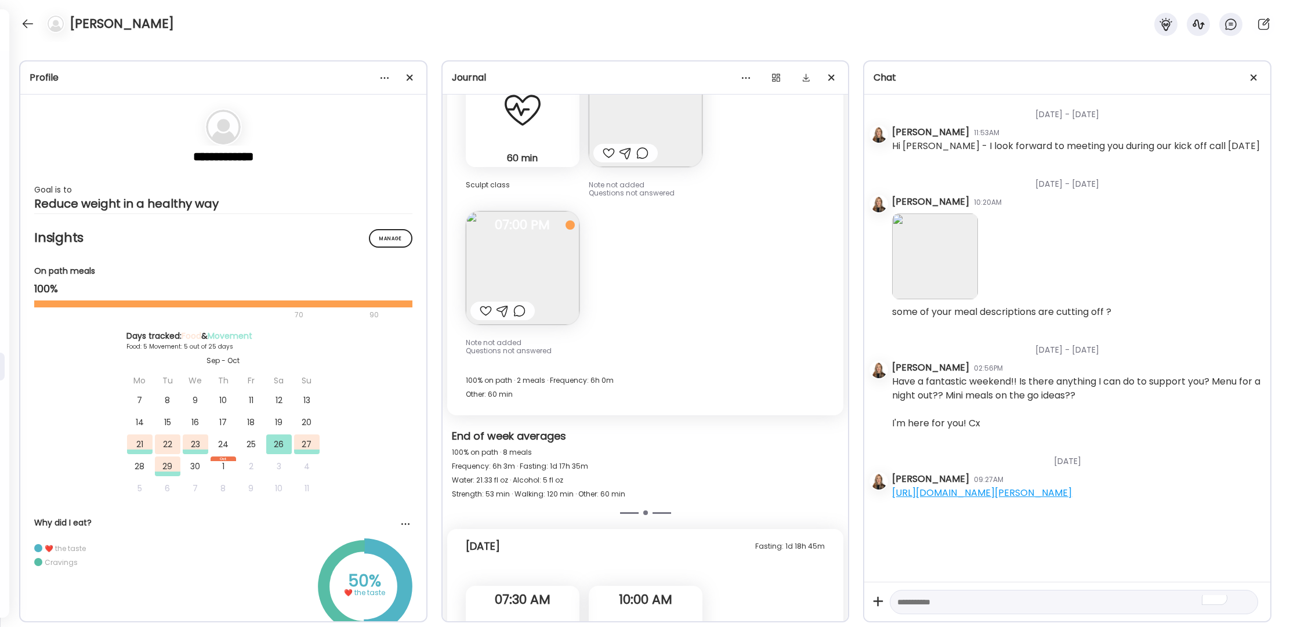
scroll to position [2168, 0]
click at [485, 316] on div at bounding box center [486, 313] width 12 height 14
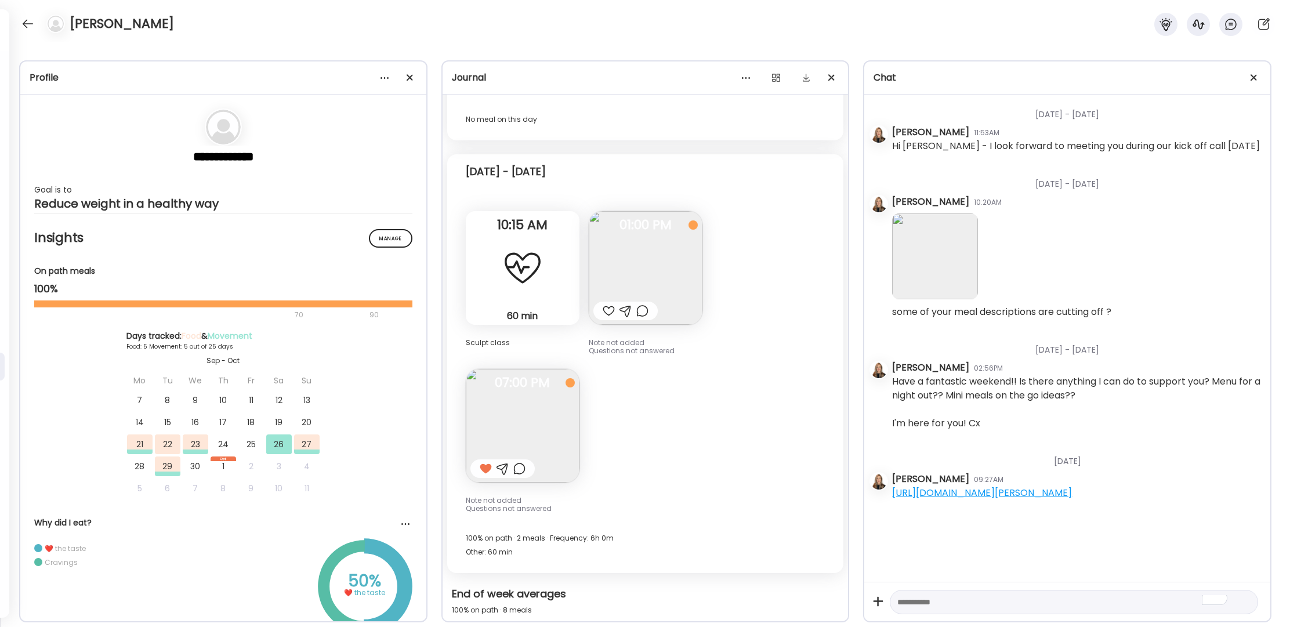
scroll to position [1983, 0]
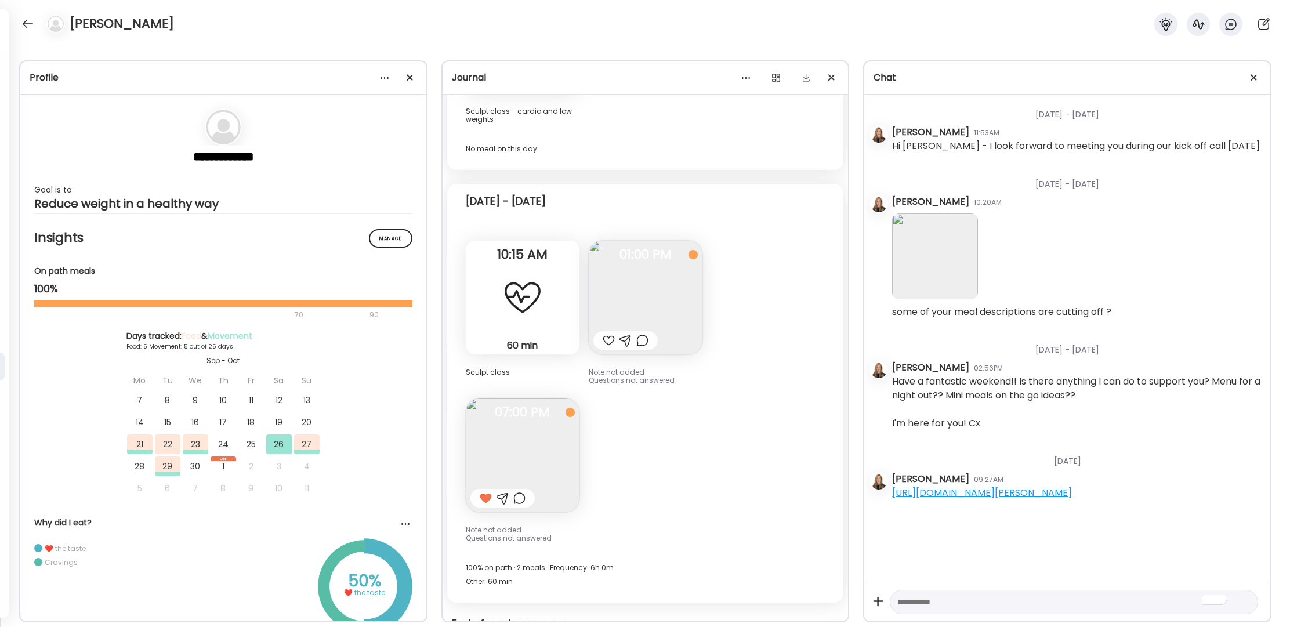
drag, startPoint x: 613, startPoint y: 342, endPoint x: 583, endPoint y: 342, distance: 29.6
click at [613, 342] on div at bounding box center [609, 341] width 12 height 14
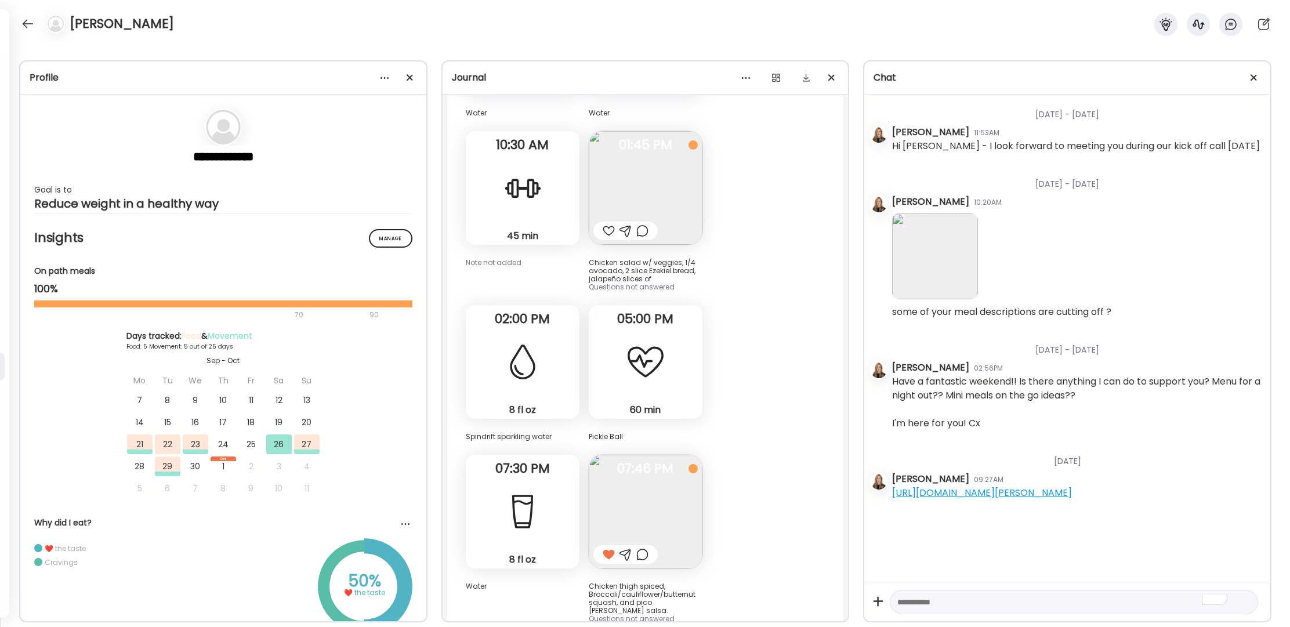
scroll to position [3040, 0]
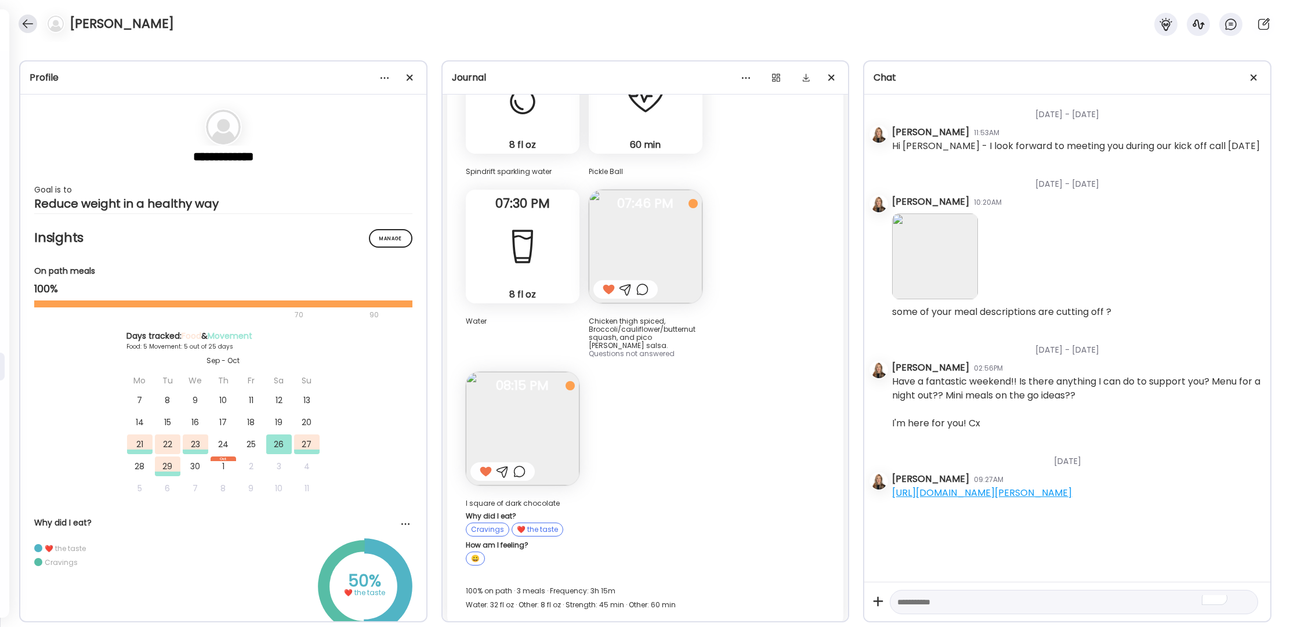
click at [28, 30] on div at bounding box center [28, 24] width 19 height 19
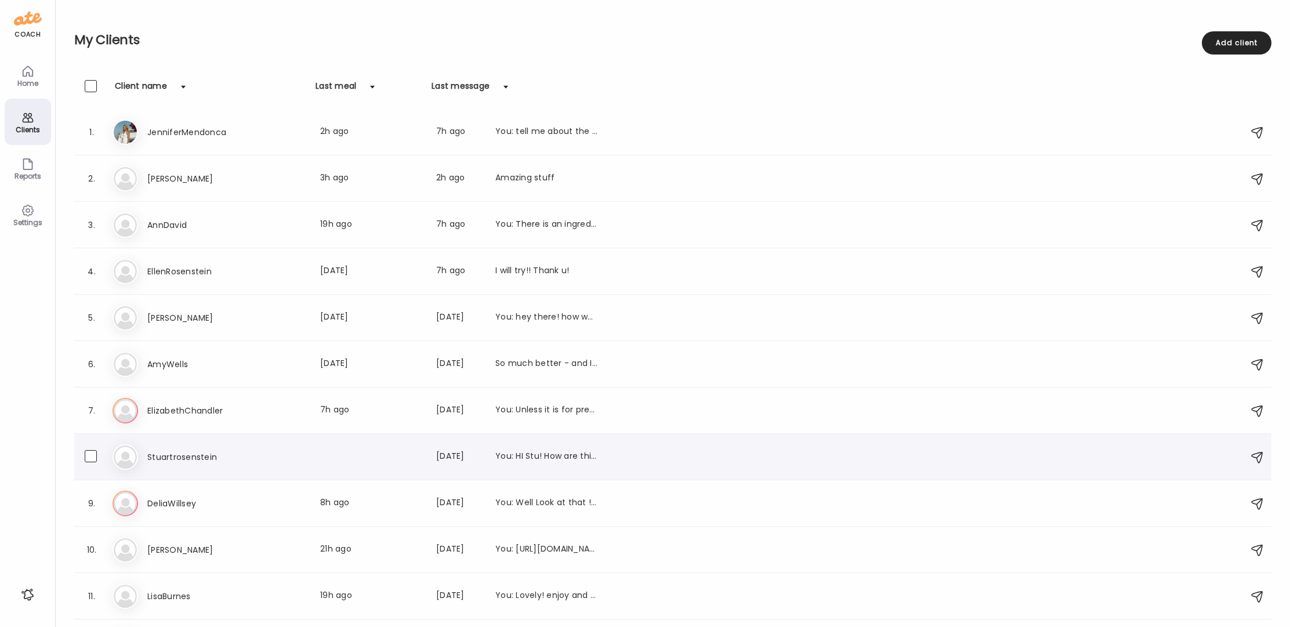
scroll to position [17, 0]
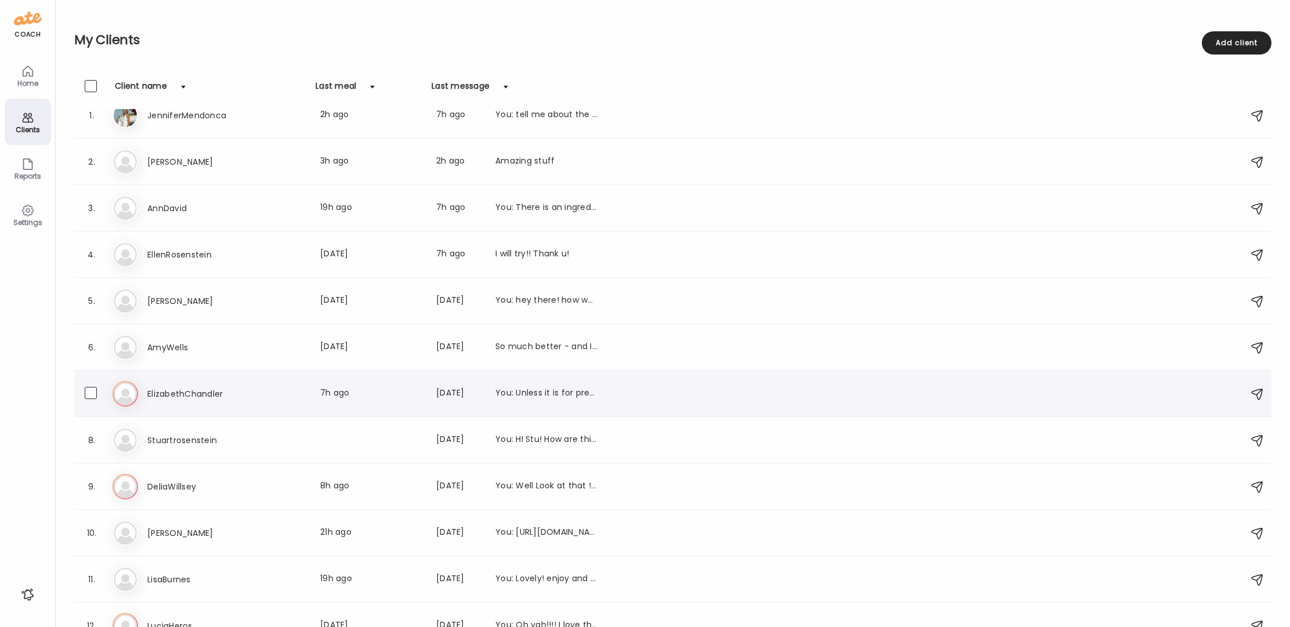
click at [182, 400] on h3 "ElizabethChandler" at bounding box center [198, 394] width 102 height 14
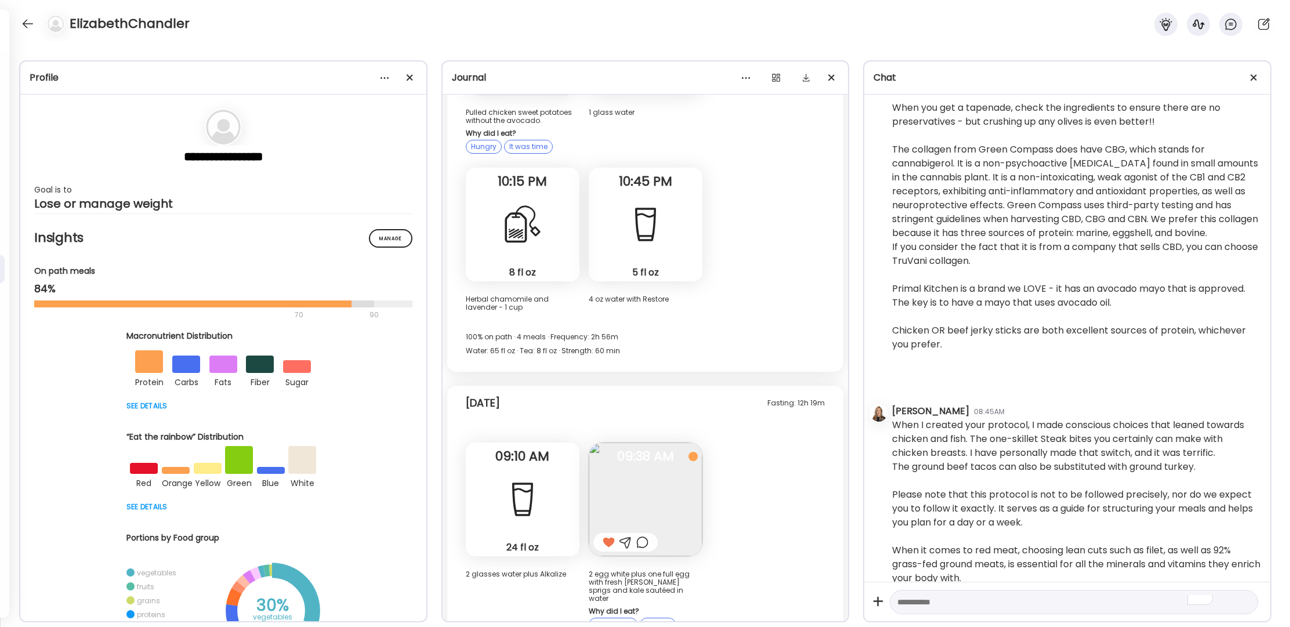
scroll to position [3364, 0]
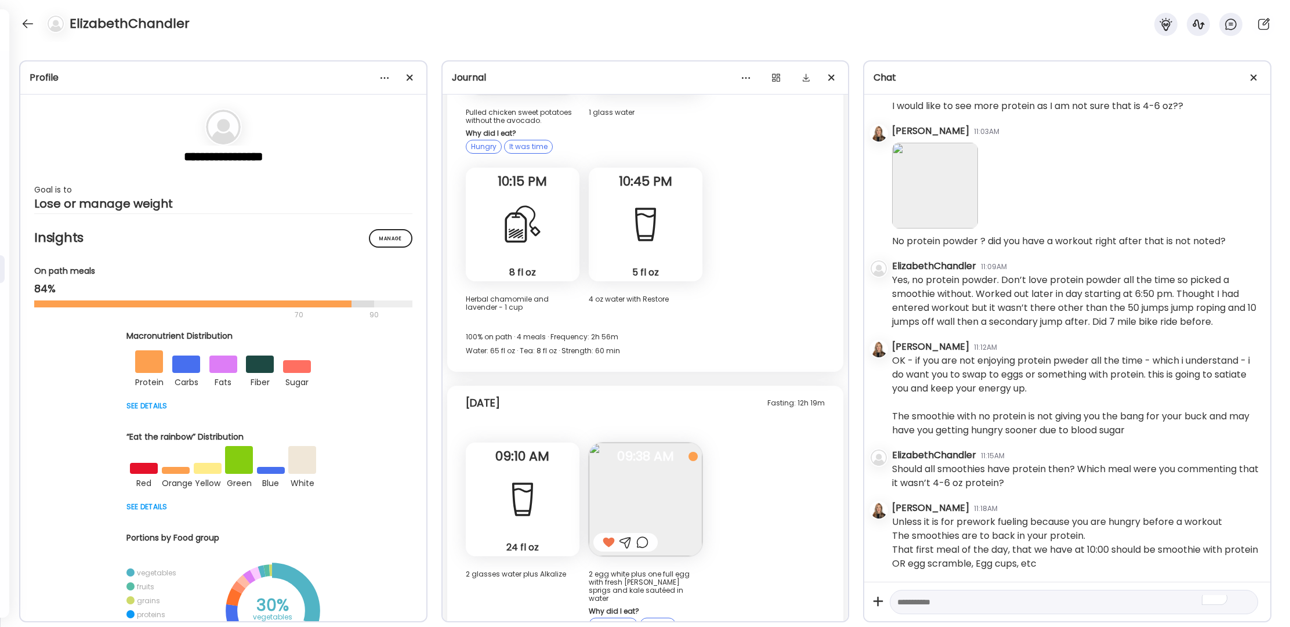
click at [521, 479] on div at bounding box center [523, 500] width 42 height 42
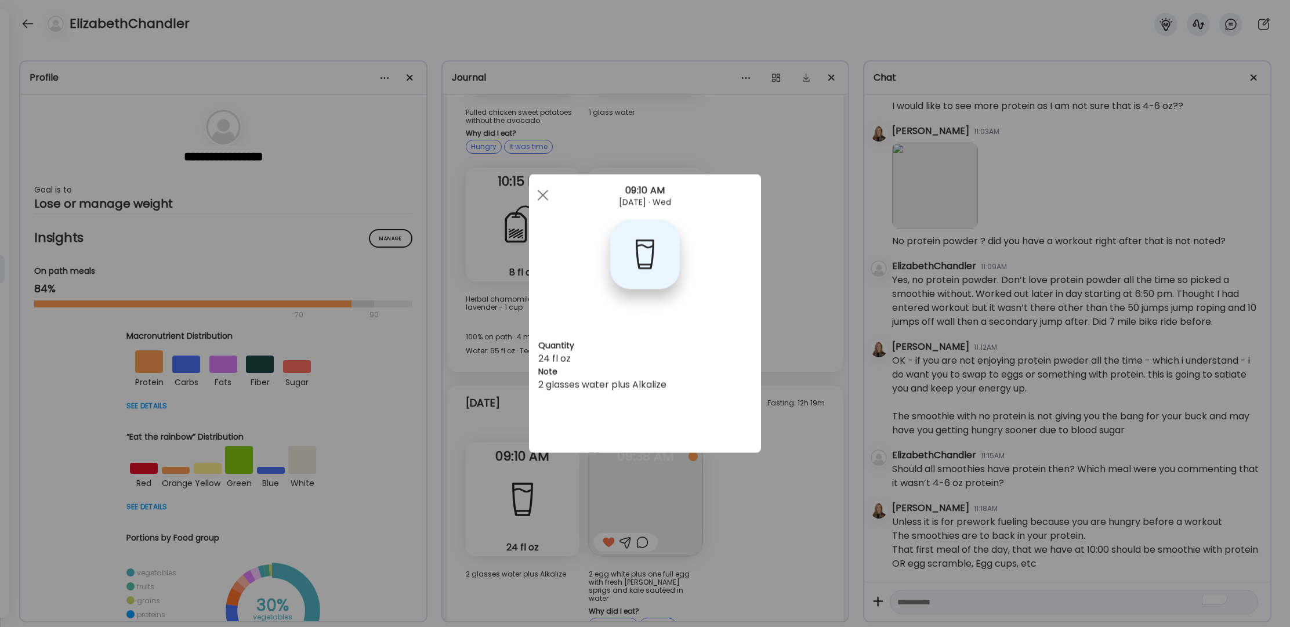
drag, startPoint x: 544, startPoint y: 194, endPoint x: 454, endPoint y: 156, distance: 98.0
click at [543, 191] on div at bounding box center [542, 195] width 23 height 23
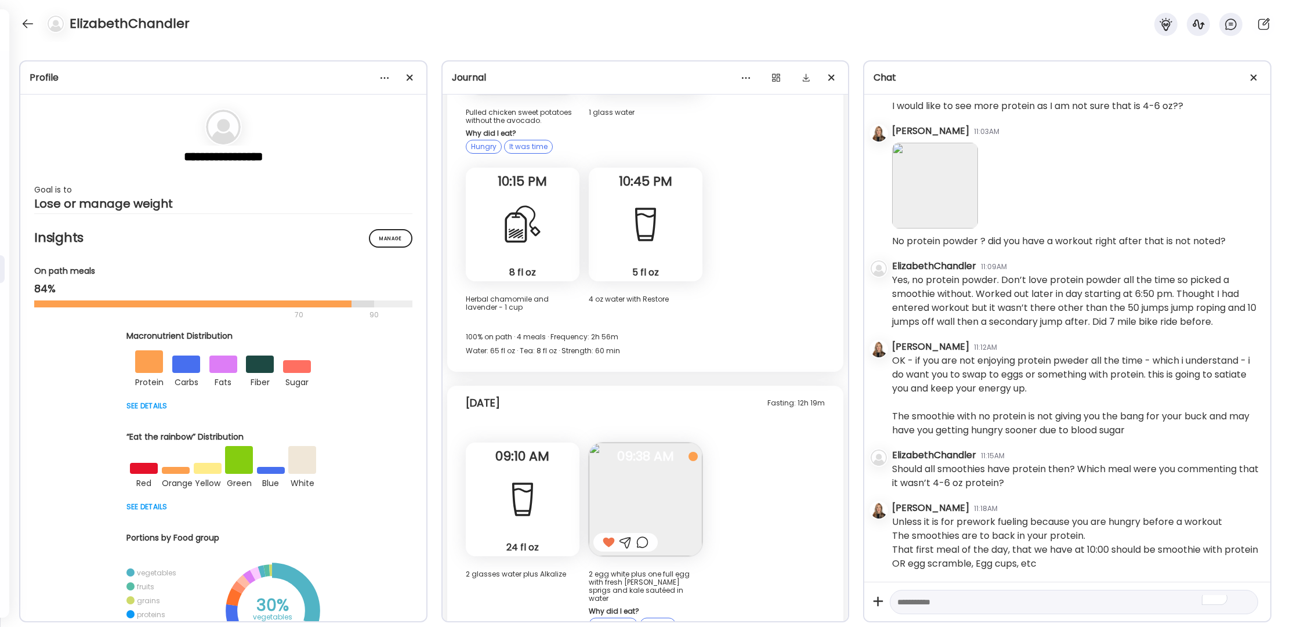
click at [30, 26] on div at bounding box center [28, 24] width 19 height 19
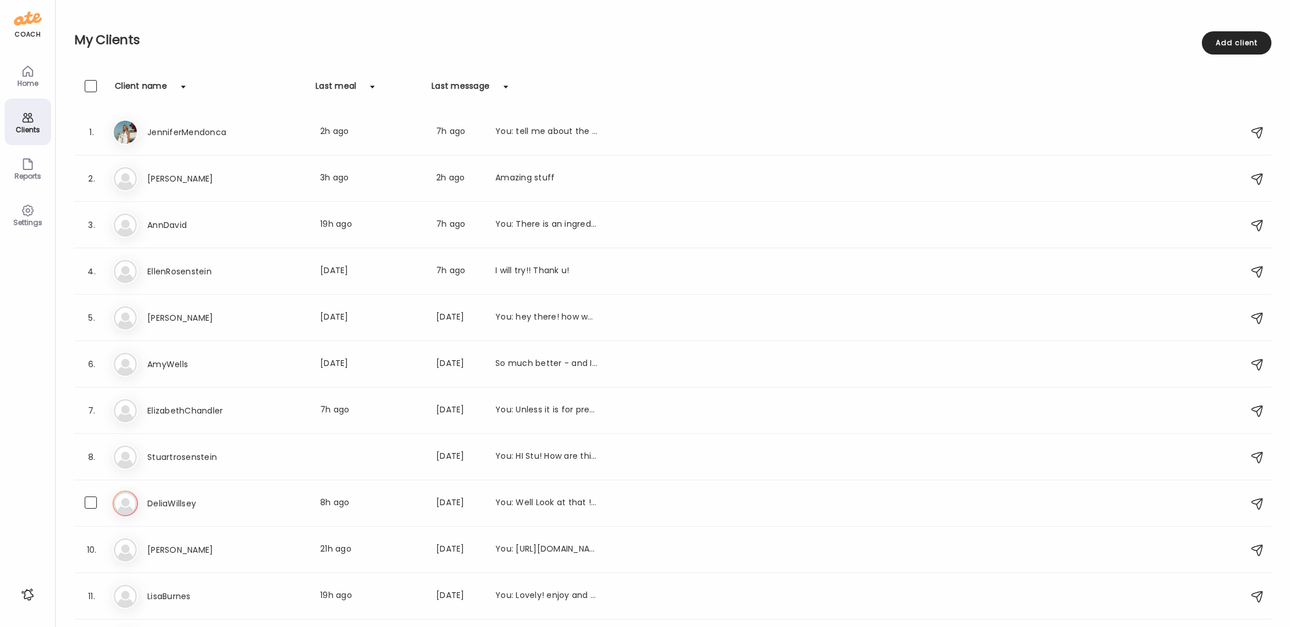
click at [172, 503] on h3 "DeliaWillsey" at bounding box center [198, 504] width 102 height 14
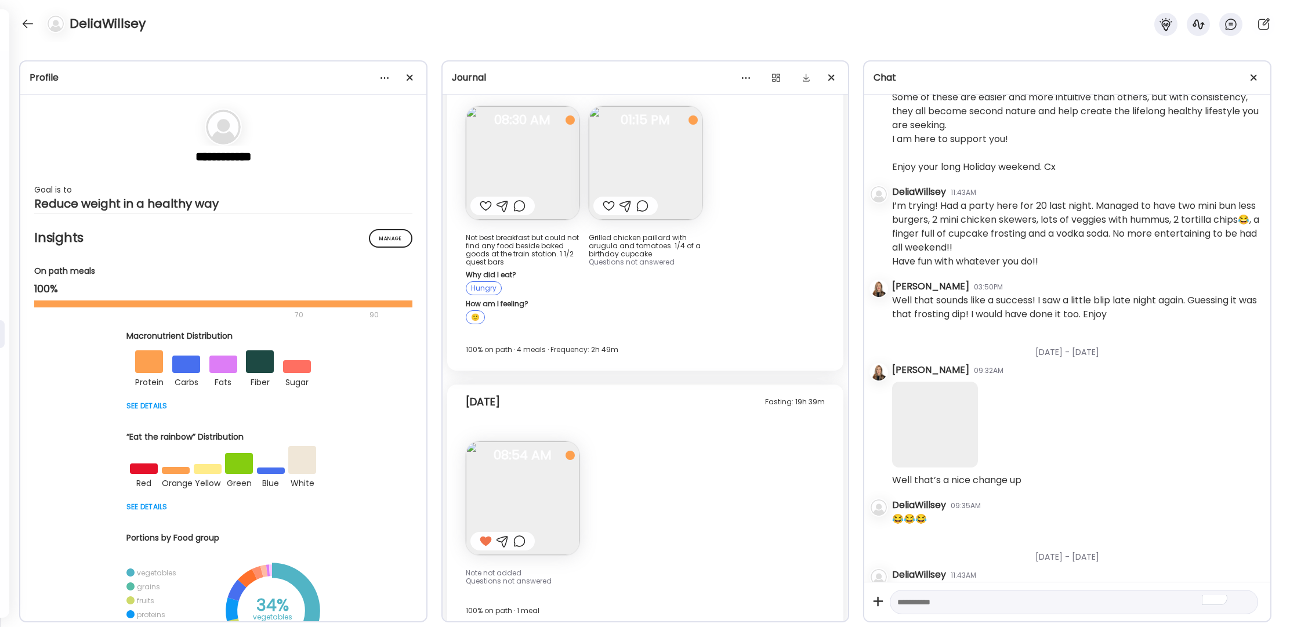
scroll to position [15312, 0]
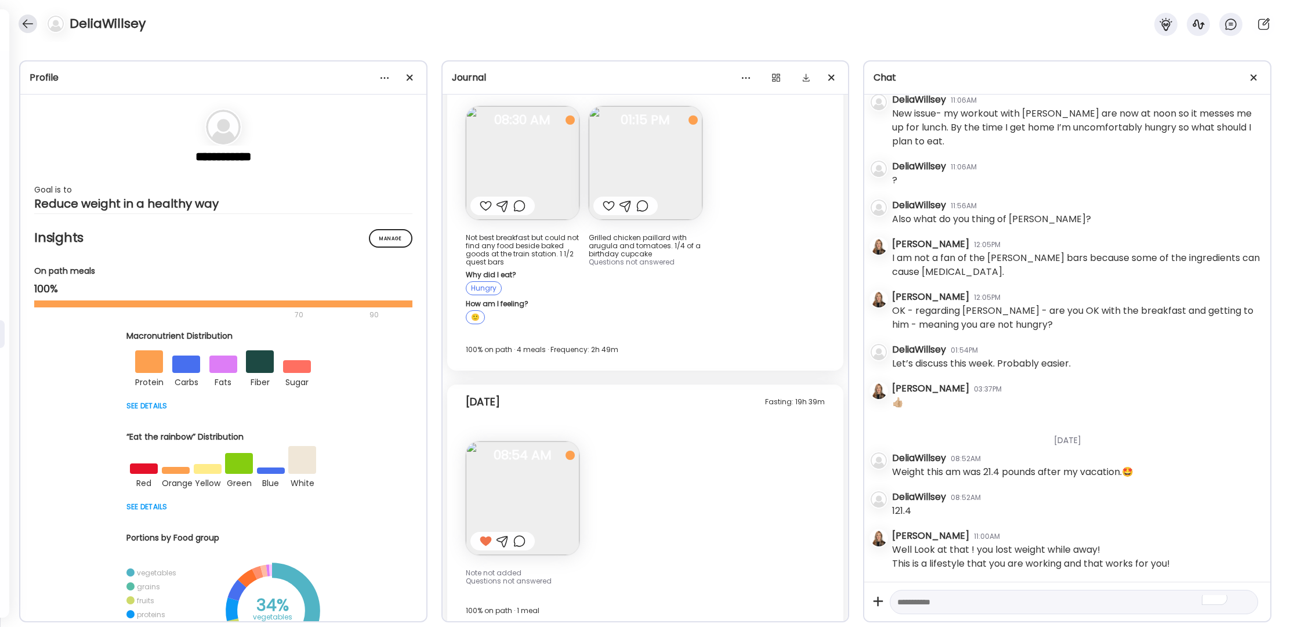
click at [30, 26] on div at bounding box center [28, 24] width 19 height 19
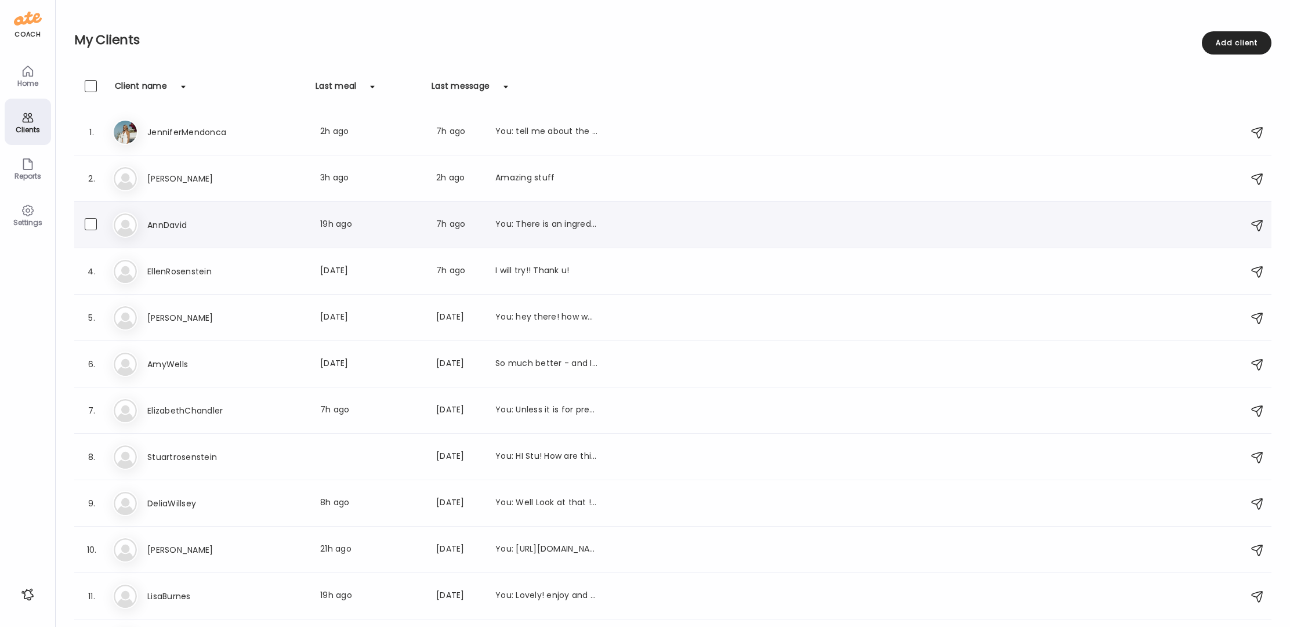
scroll to position [84, 0]
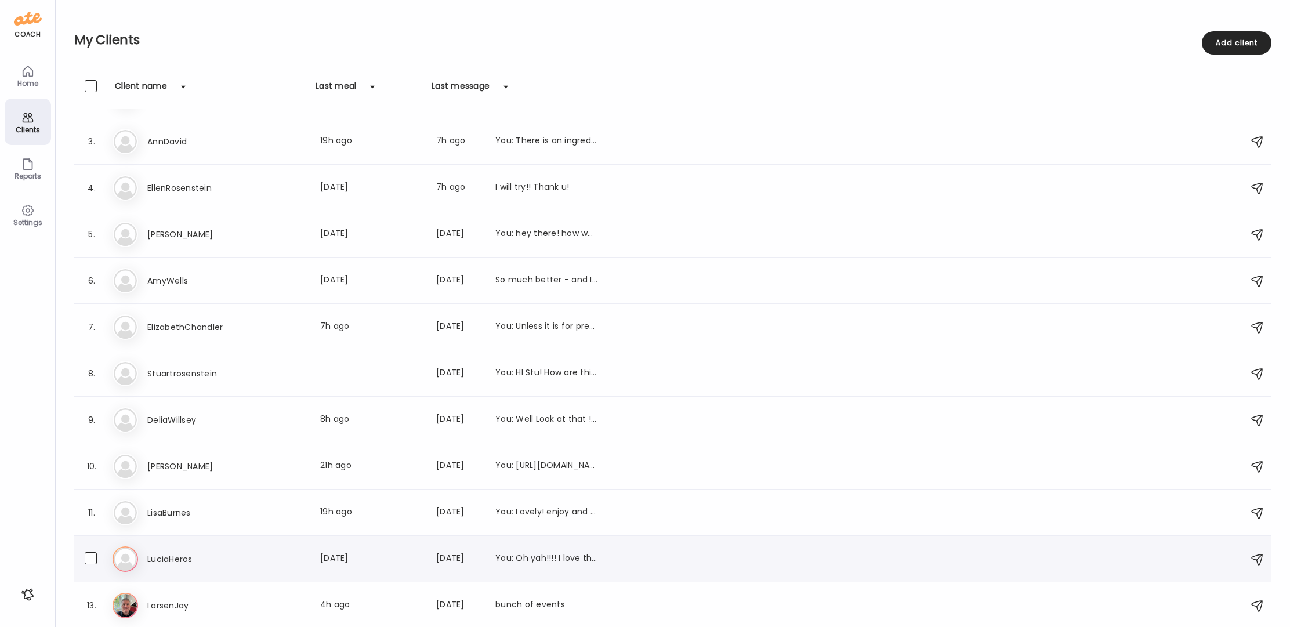
click at [164, 560] on h3 "LuciaHeros" at bounding box center [198, 559] width 102 height 14
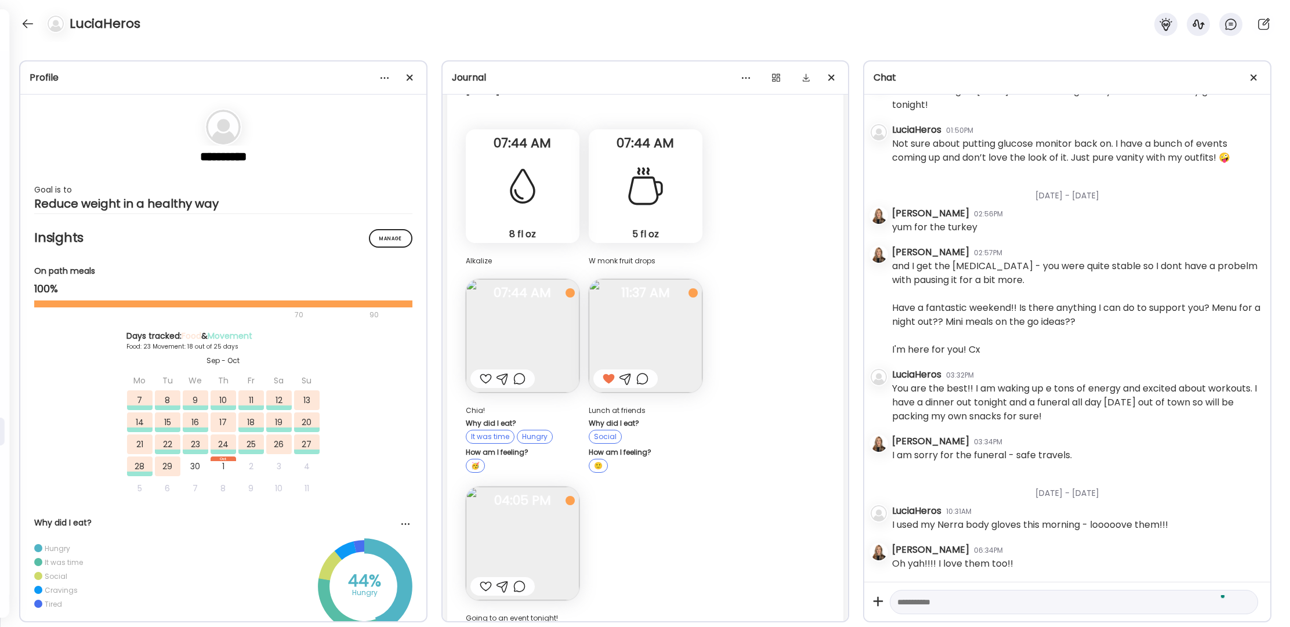
scroll to position [12059, 0]
click at [487, 580] on div at bounding box center [486, 587] width 12 height 14
click at [607, 372] on div at bounding box center [609, 379] width 12 height 14
click at [606, 372] on div at bounding box center [609, 379] width 12 height 14
click at [487, 372] on div at bounding box center [486, 379] width 12 height 14
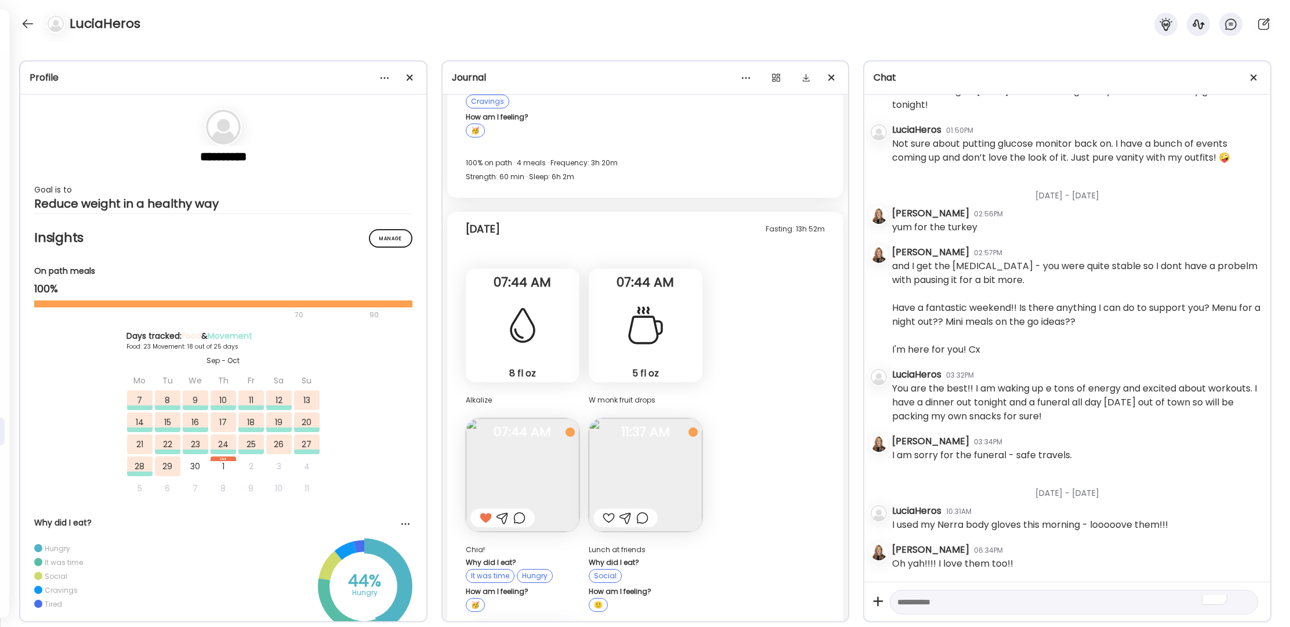
scroll to position [27415, 0]
click at [535, 418] on img at bounding box center [523, 475] width 114 height 114
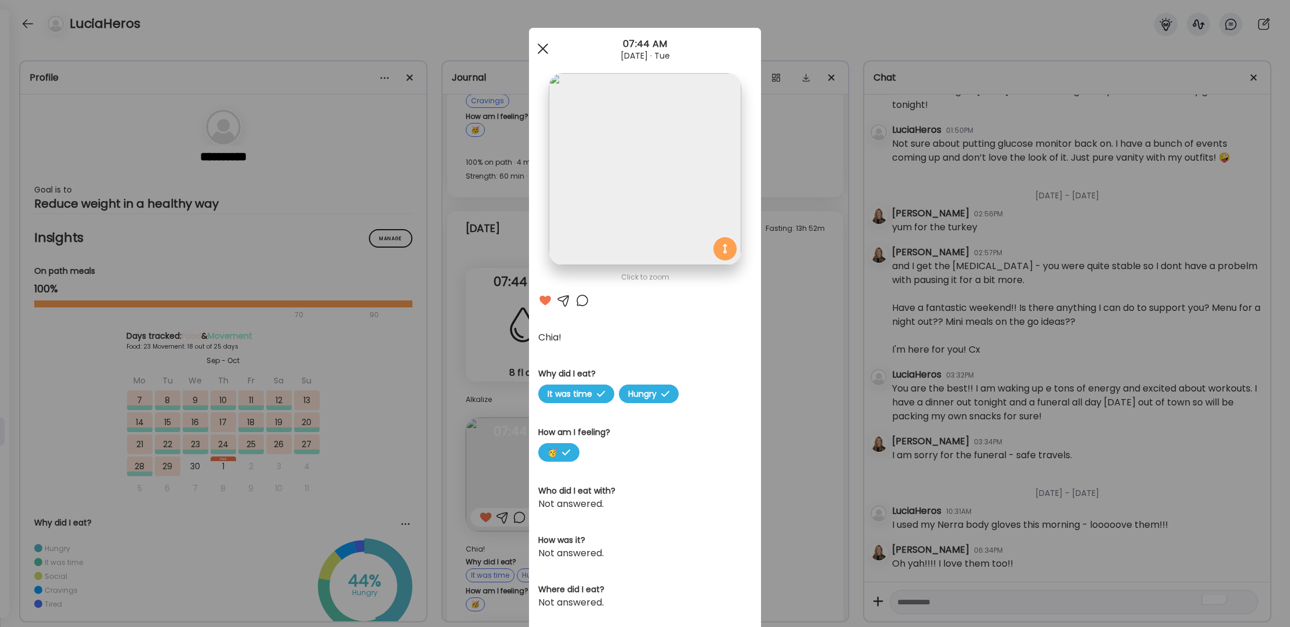
click at [538, 49] on span at bounding box center [543, 49] width 10 height 10
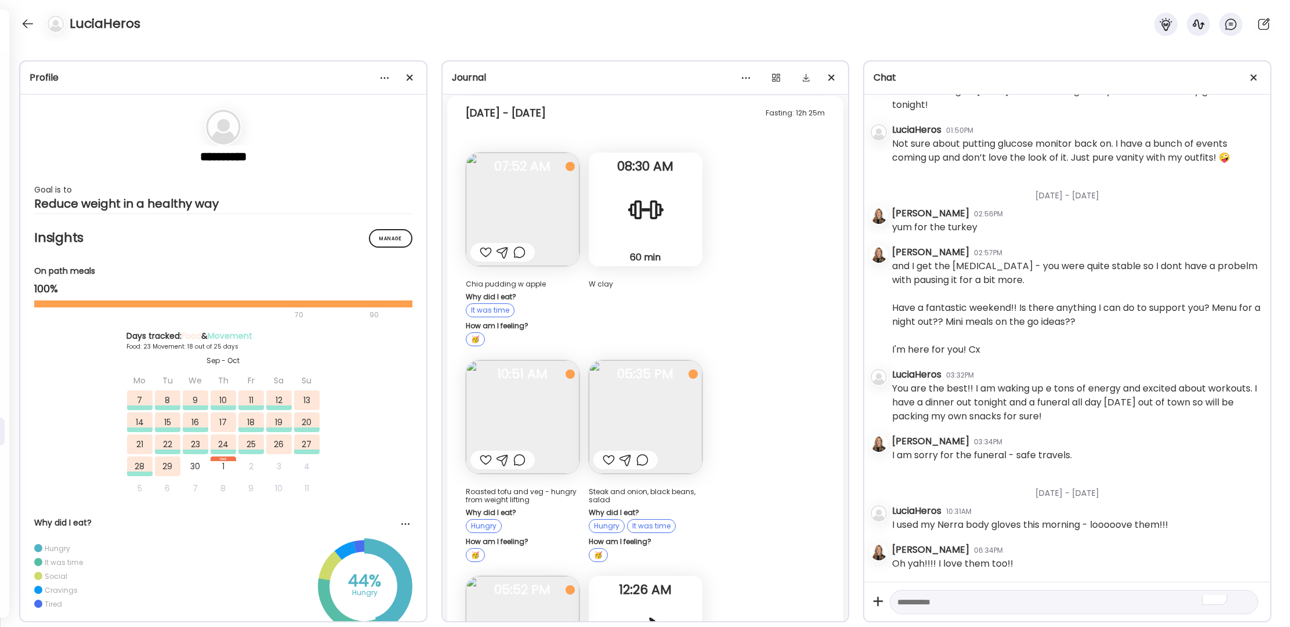
scroll to position [26777, 0]
click at [486, 458] on div at bounding box center [486, 465] width 12 height 14
click at [608, 458] on div at bounding box center [609, 465] width 12 height 14
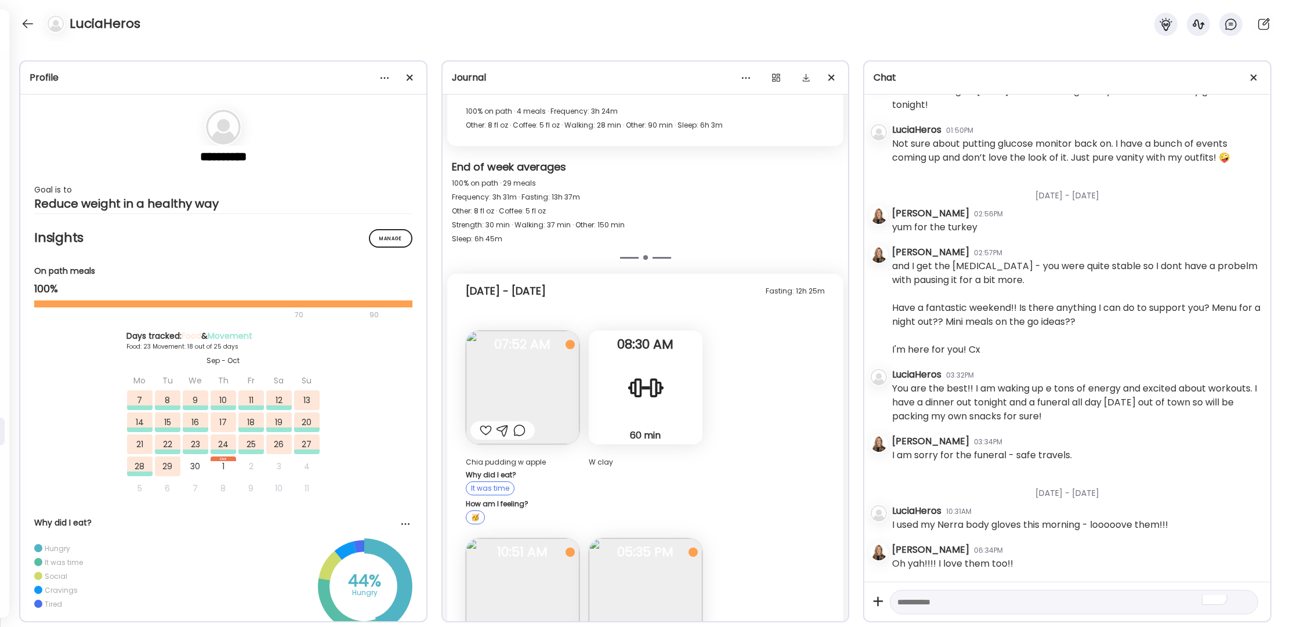
scroll to position [26521, 0]
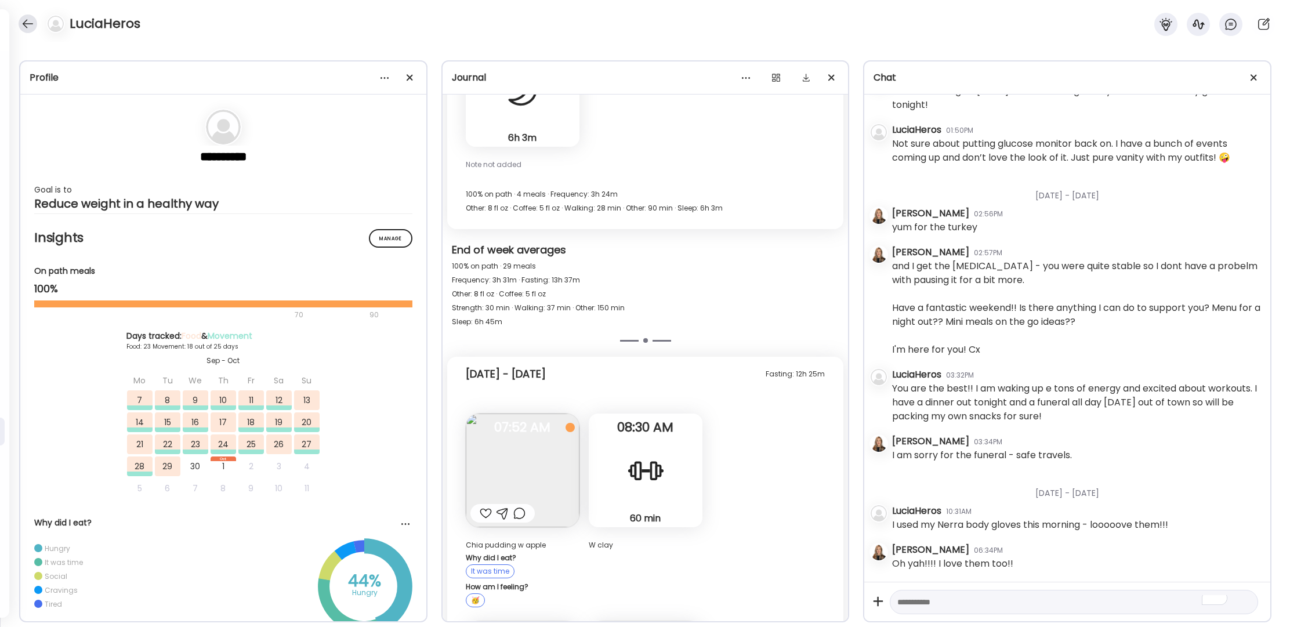
click at [24, 21] on div at bounding box center [28, 24] width 19 height 19
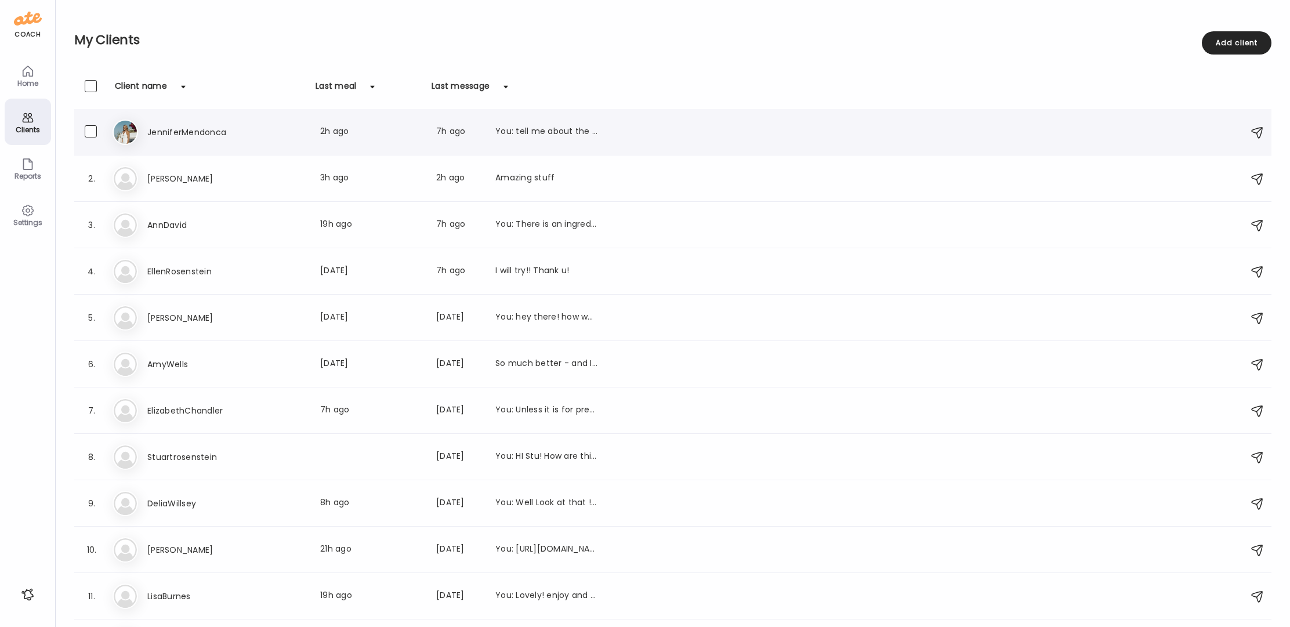
scroll to position [84, 0]
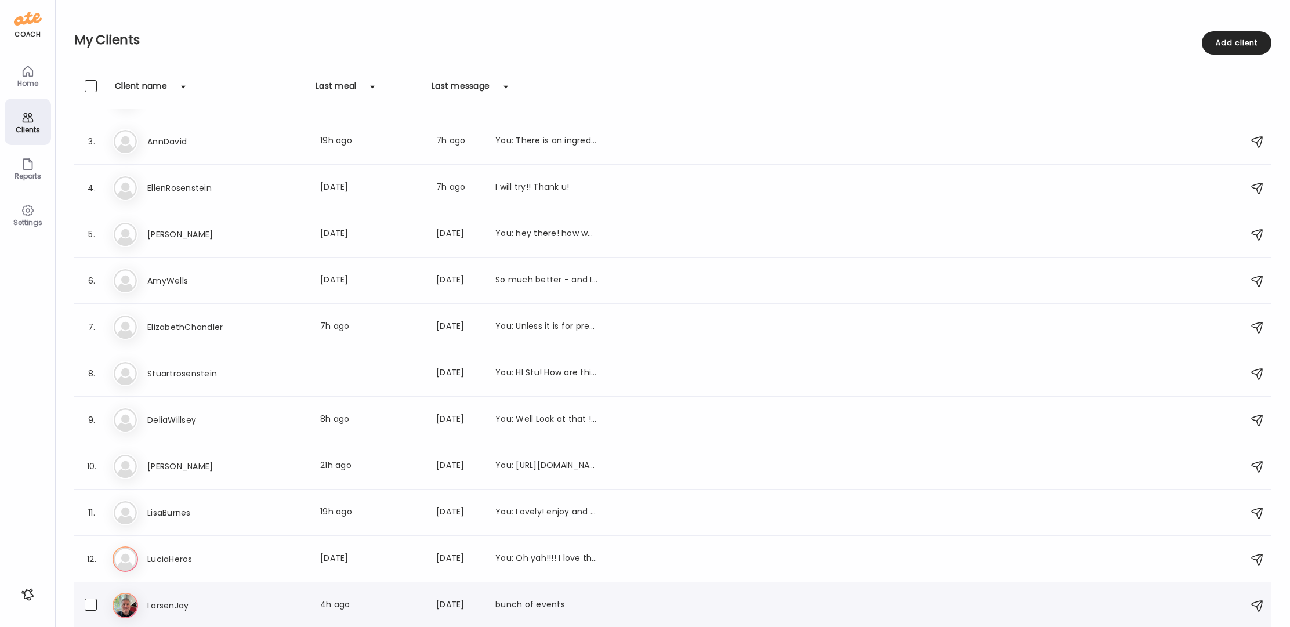
click at [174, 610] on h3 "LarsenJay" at bounding box center [198, 606] width 102 height 14
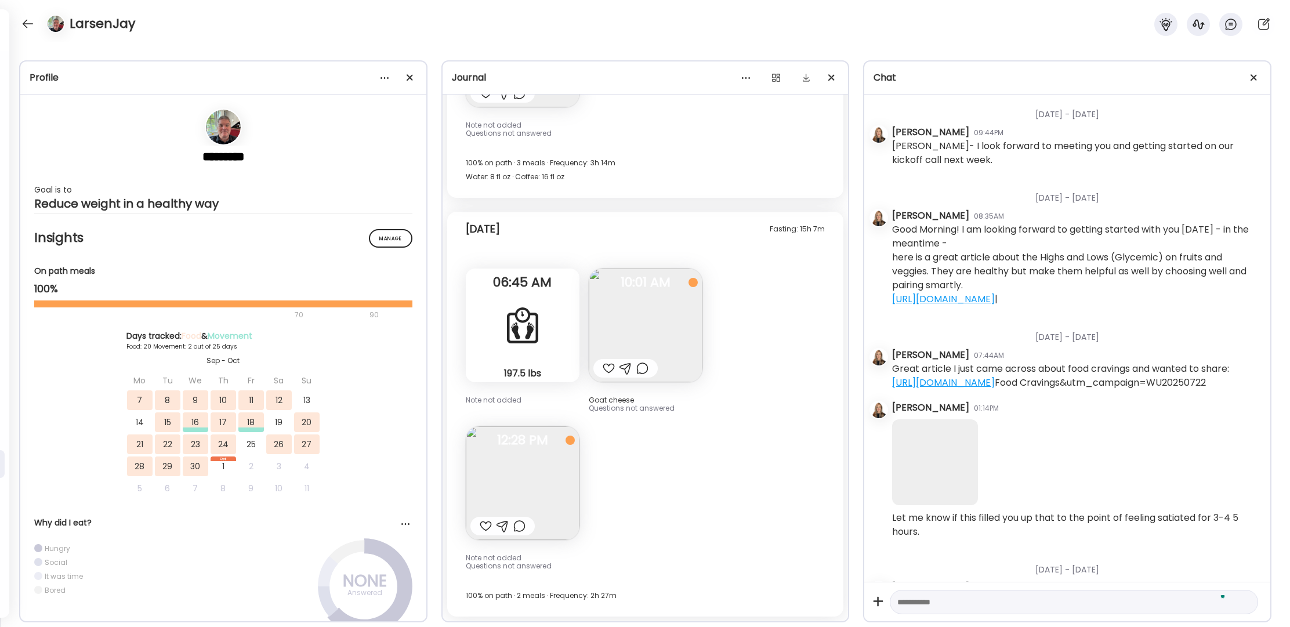
scroll to position [9419, 0]
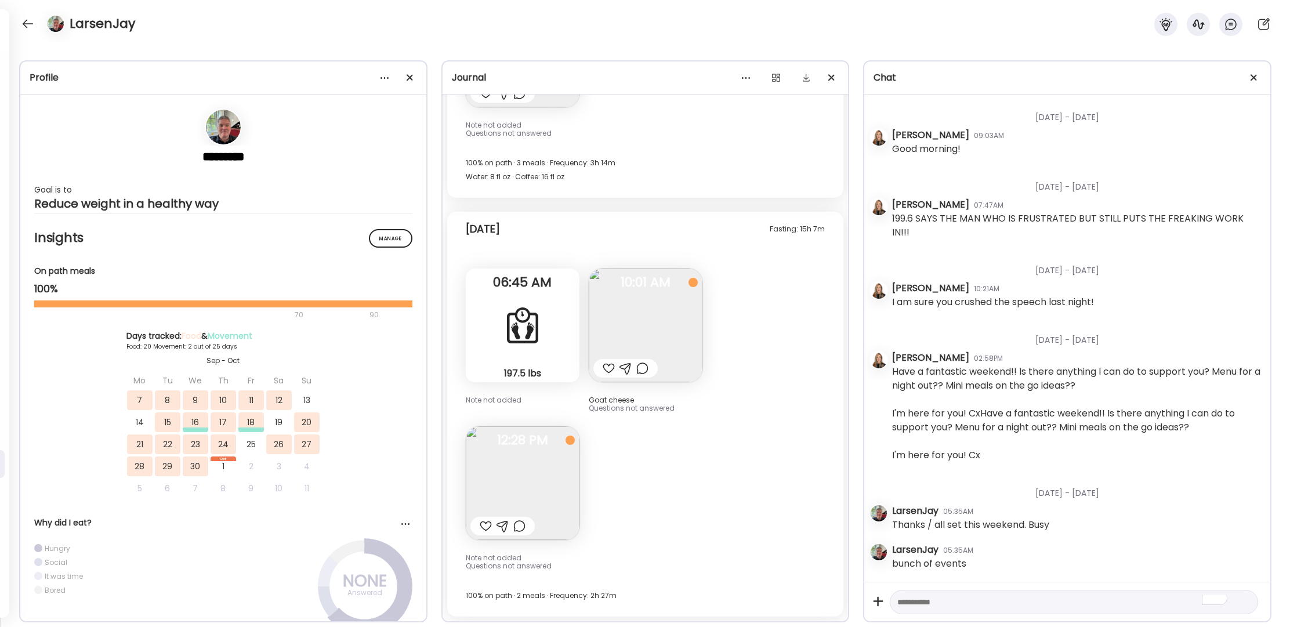
click at [487, 526] on div at bounding box center [486, 526] width 12 height 14
click at [610, 367] on div at bounding box center [609, 368] width 12 height 14
click at [27, 24] on div at bounding box center [28, 24] width 19 height 19
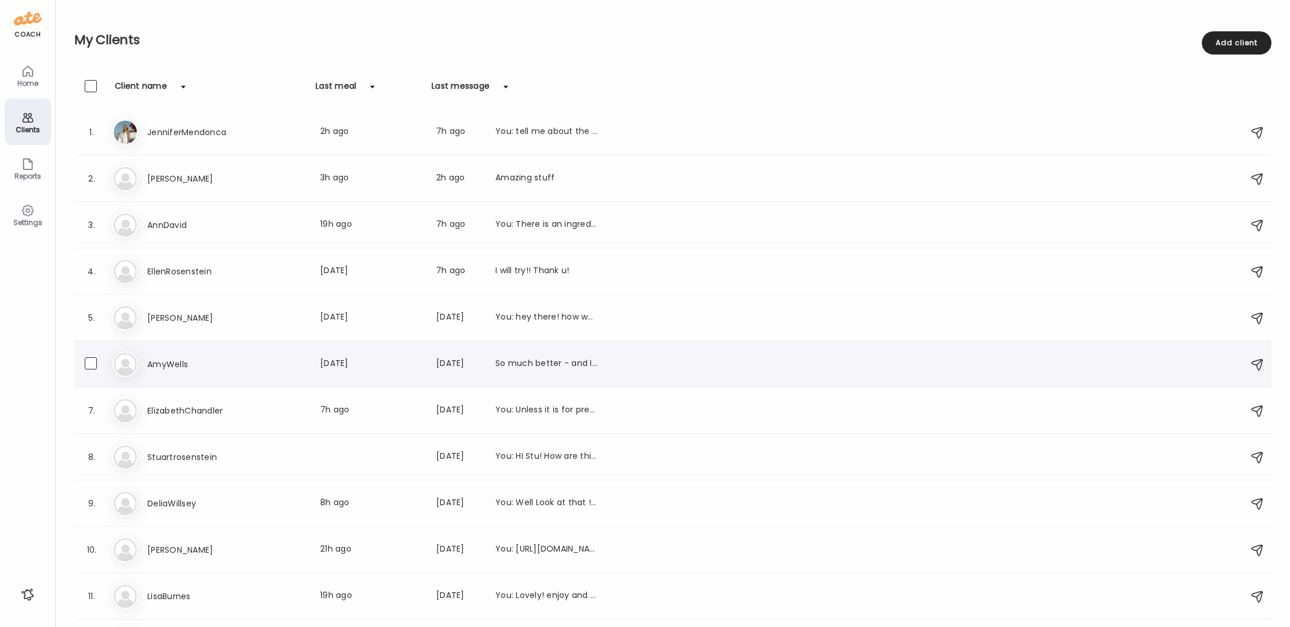
scroll to position [84, 0]
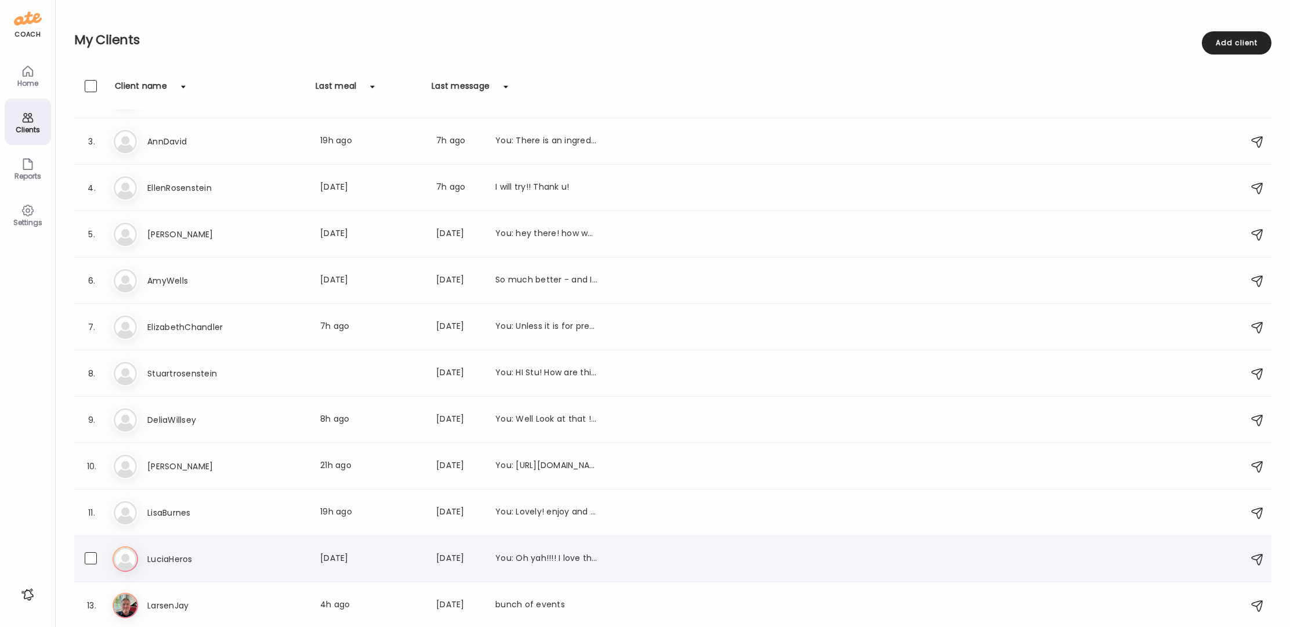
click at [176, 552] on h3 "LuciaHeros" at bounding box center [198, 559] width 102 height 14
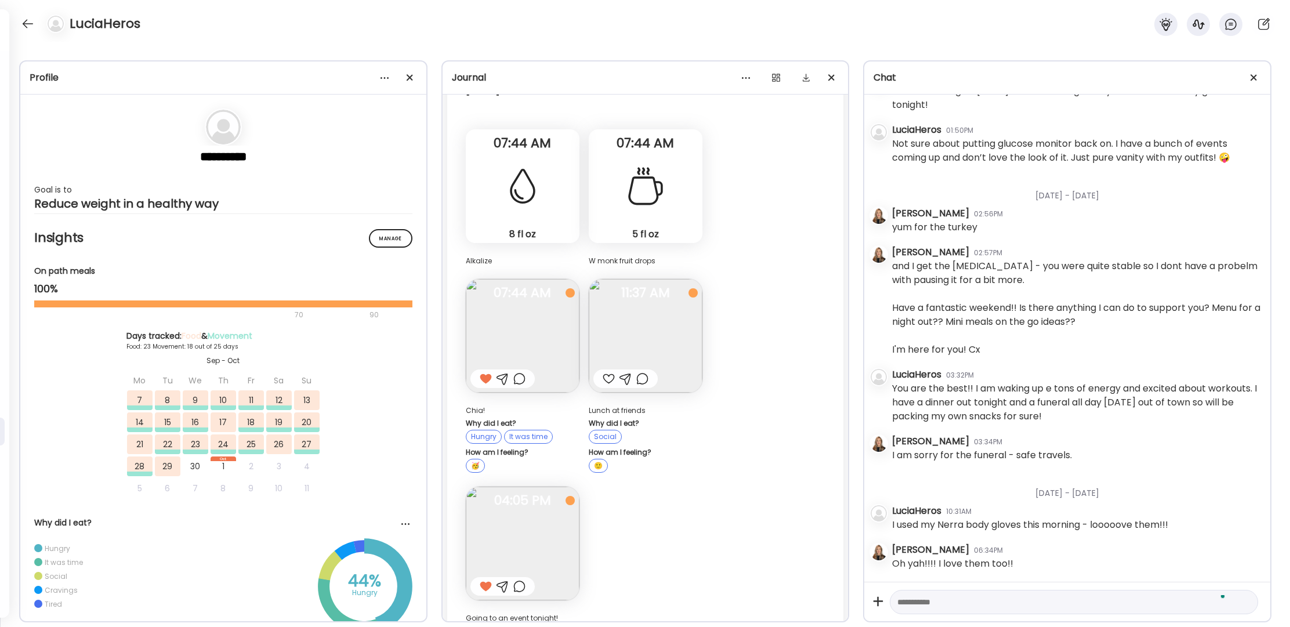
scroll to position [12059, 0]
